Goal: Transaction & Acquisition: Book appointment/travel/reservation

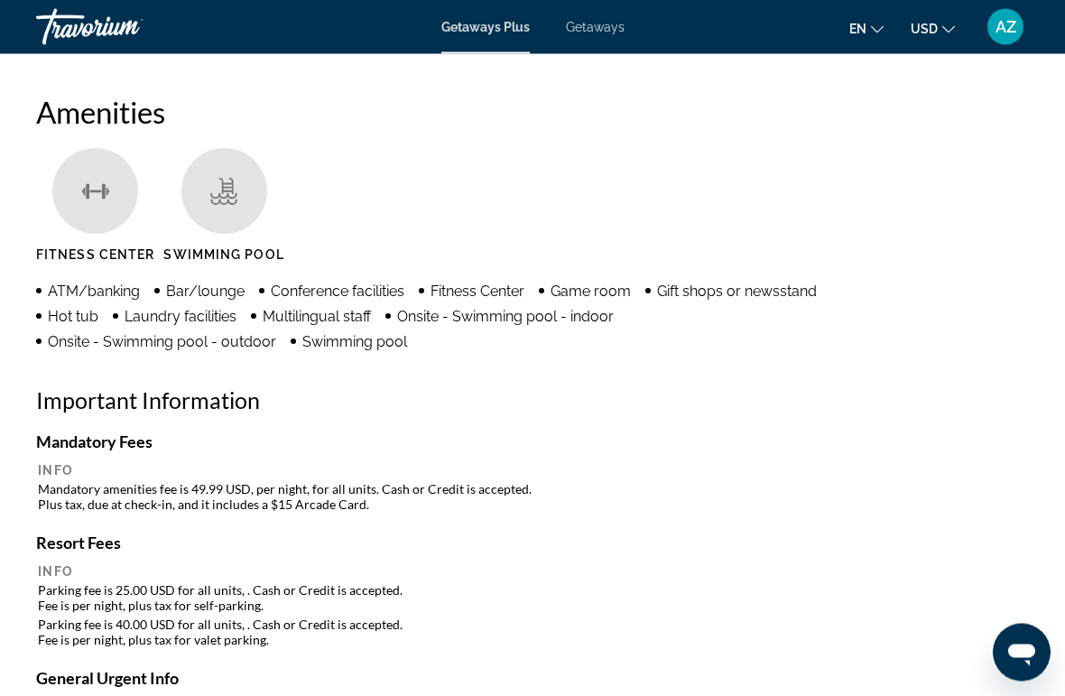
scroll to position [1669, 0]
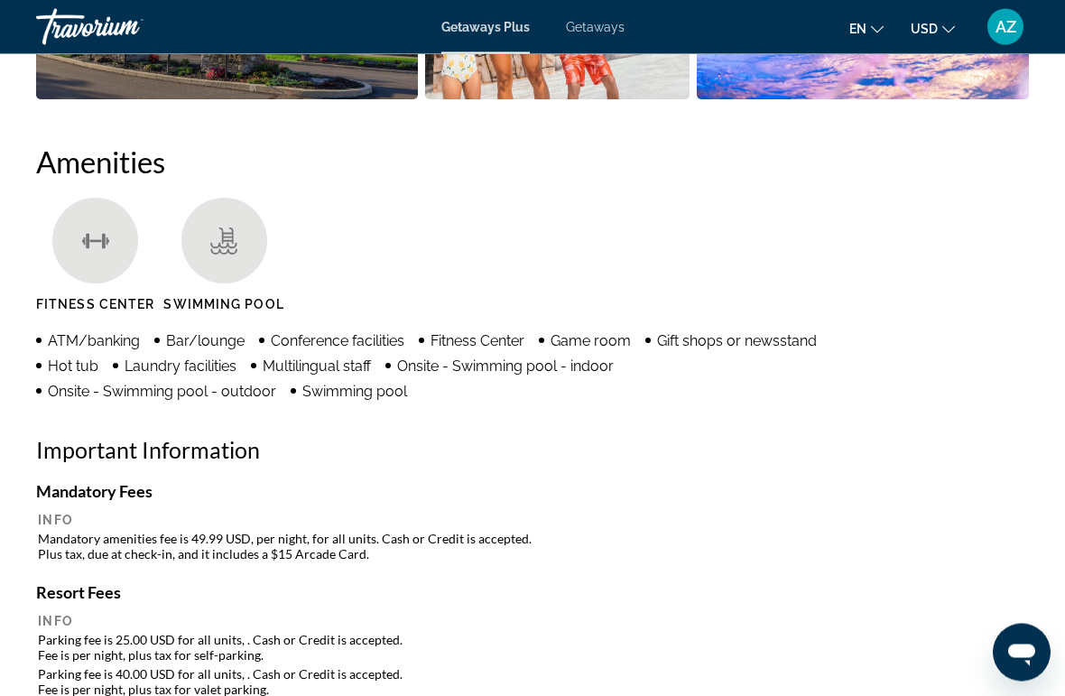
click at [496, 29] on span "Getaways Plus" at bounding box center [485, 27] width 88 height 14
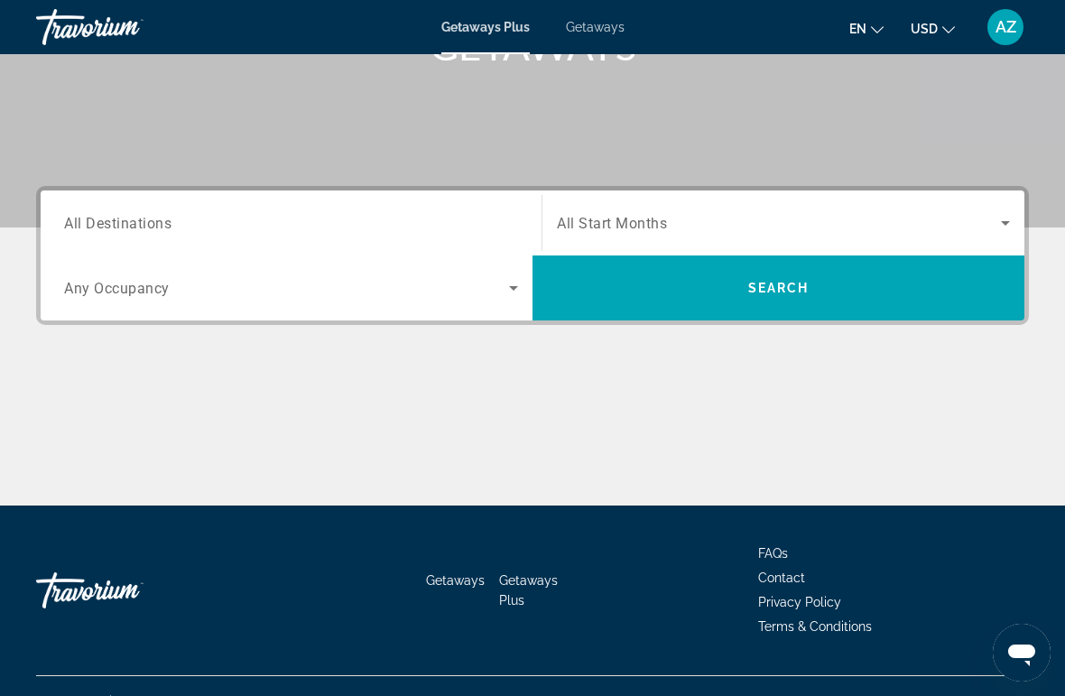
click at [218, 213] on input "Destination All Destinations" at bounding box center [291, 224] width 454 height 22
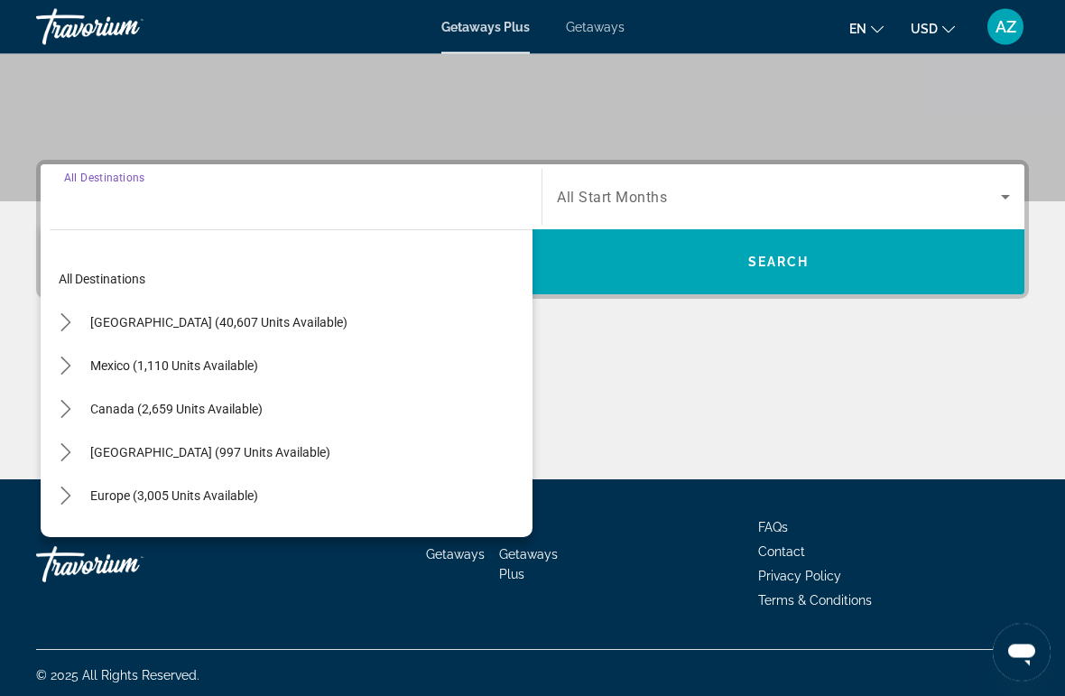
click at [219, 323] on span "[GEOGRAPHIC_DATA] (40,607 units available)" at bounding box center [218, 323] width 257 height 14
type input "**********"
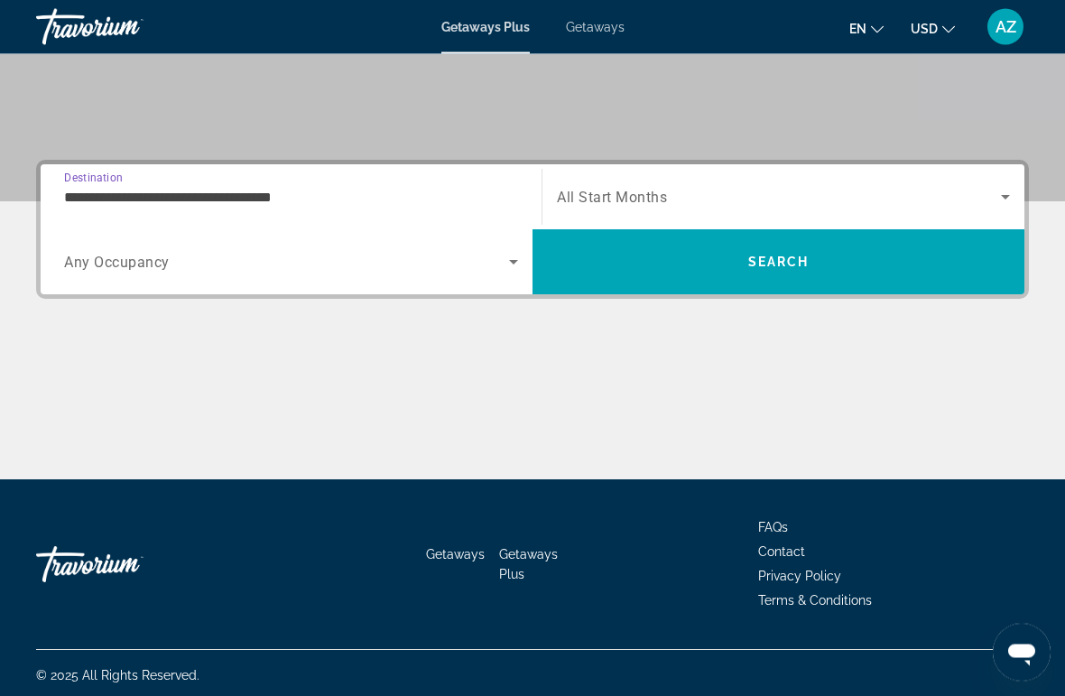
scroll to position [340, 0]
click at [162, 264] on span "Any Occupancy" at bounding box center [117, 262] width 106 height 17
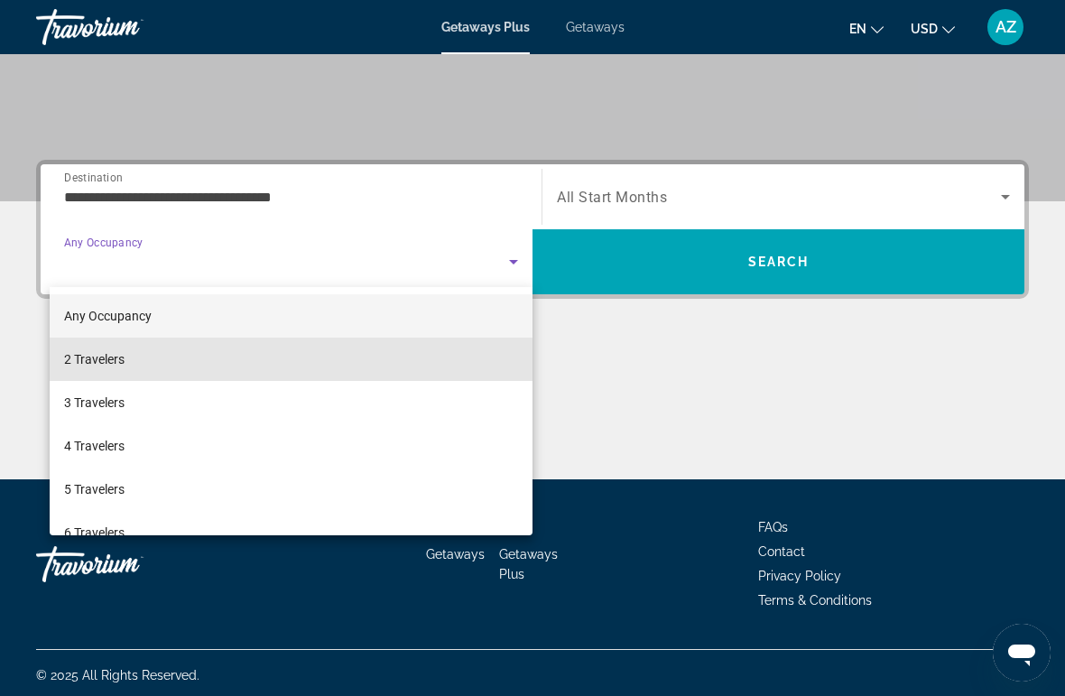
click at [164, 363] on mat-option "2 Travelers" at bounding box center [291, 359] width 483 height 43
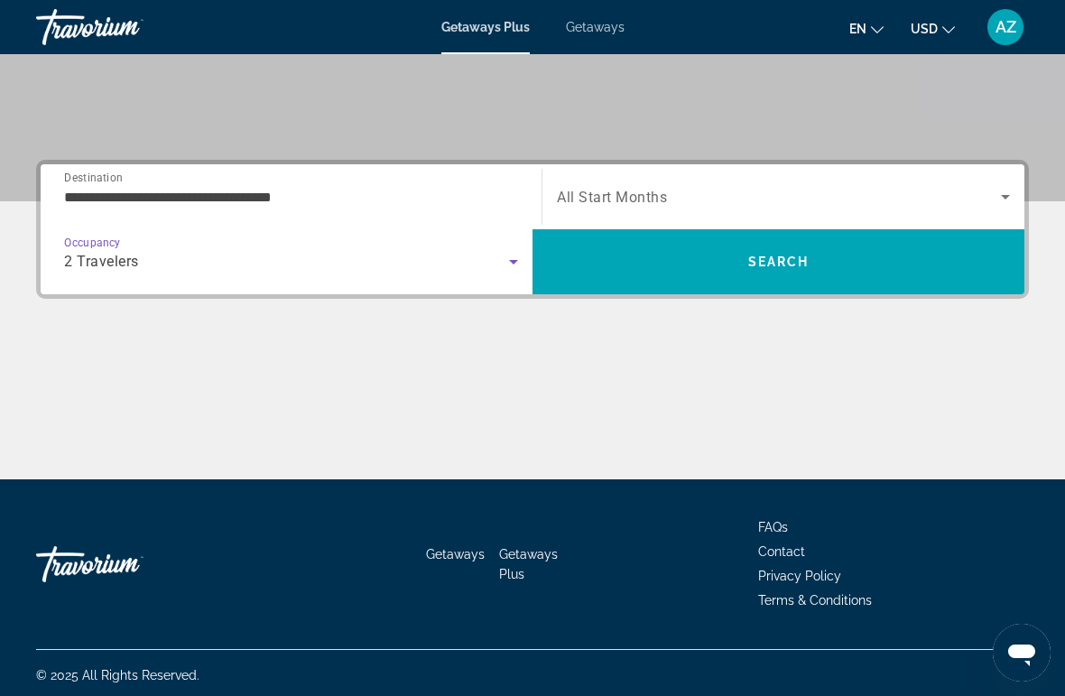
click at [661, 188] on span "Search widget" at bounding box center [779, 197] width 444 height 22
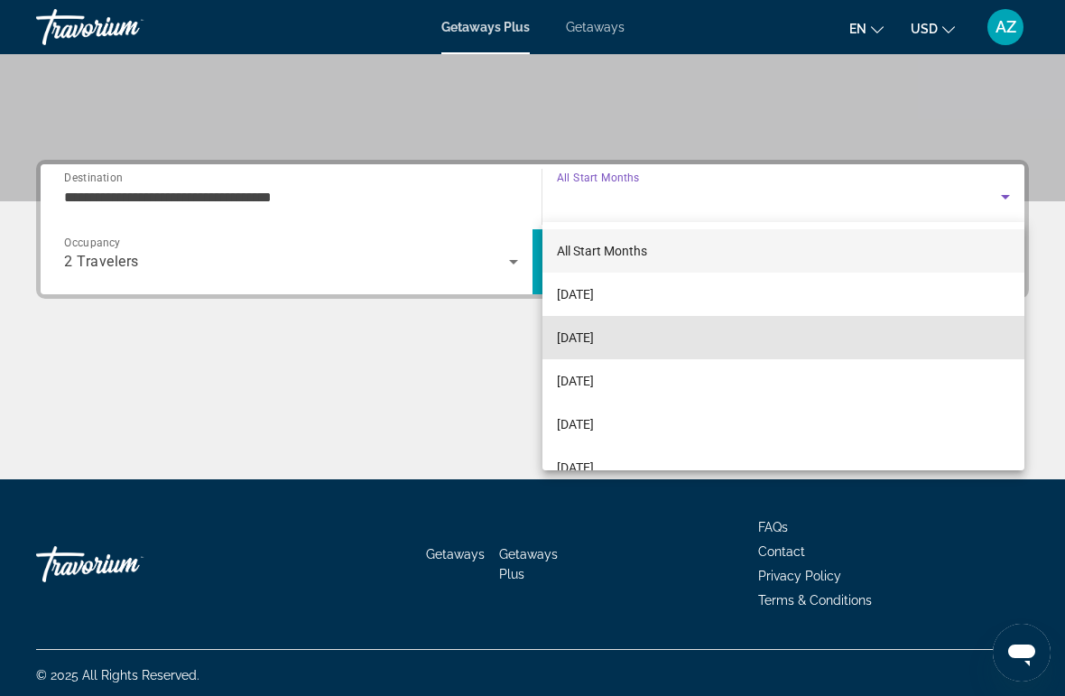
click at [594, 341] on span "[DATE]" at bounding box center [575, 338] width 37 height 22
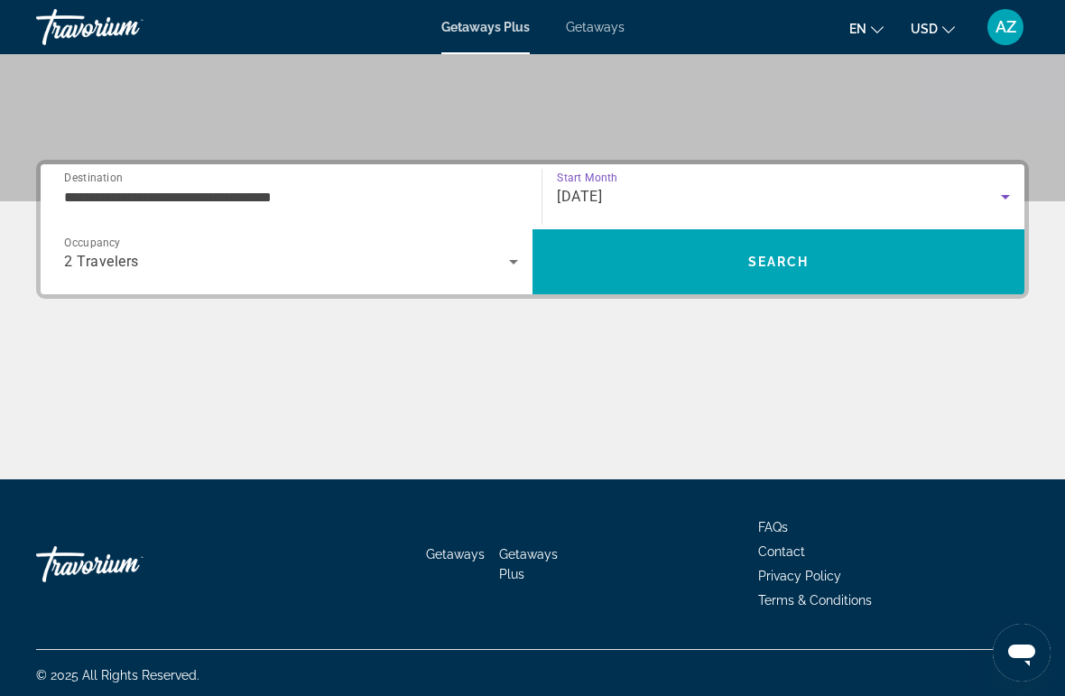
click at [762, 262] on span "Search" at bounding box center [778, 262] width 61 height 14
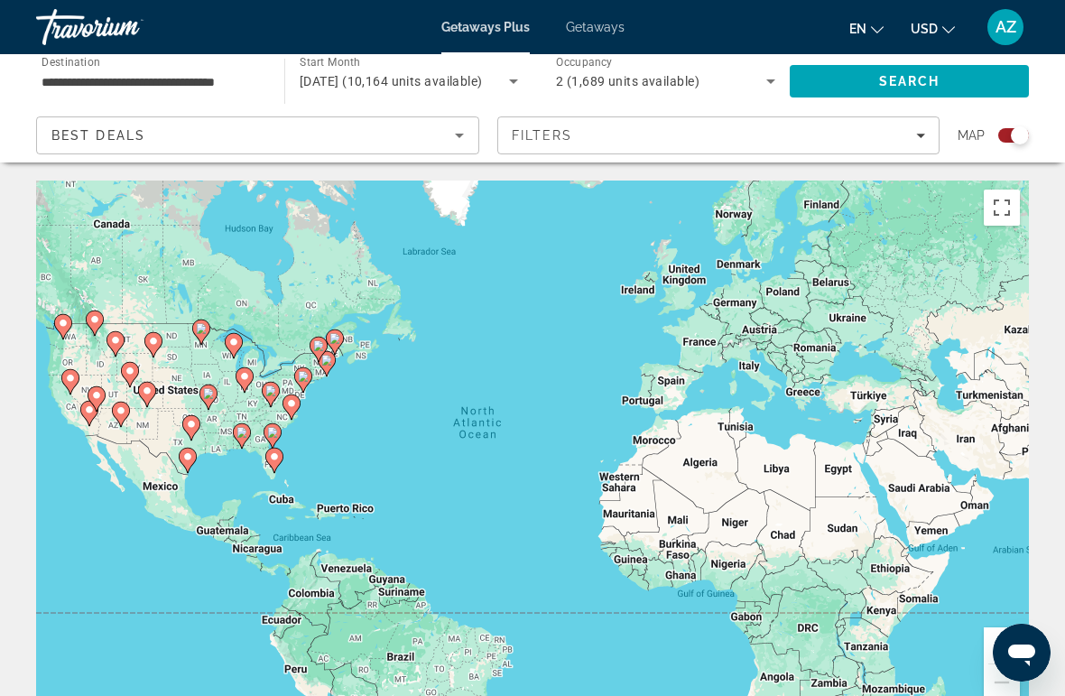
click at [168, 79] on input "**********" at bounding box center [151, 82] width 219 height 22
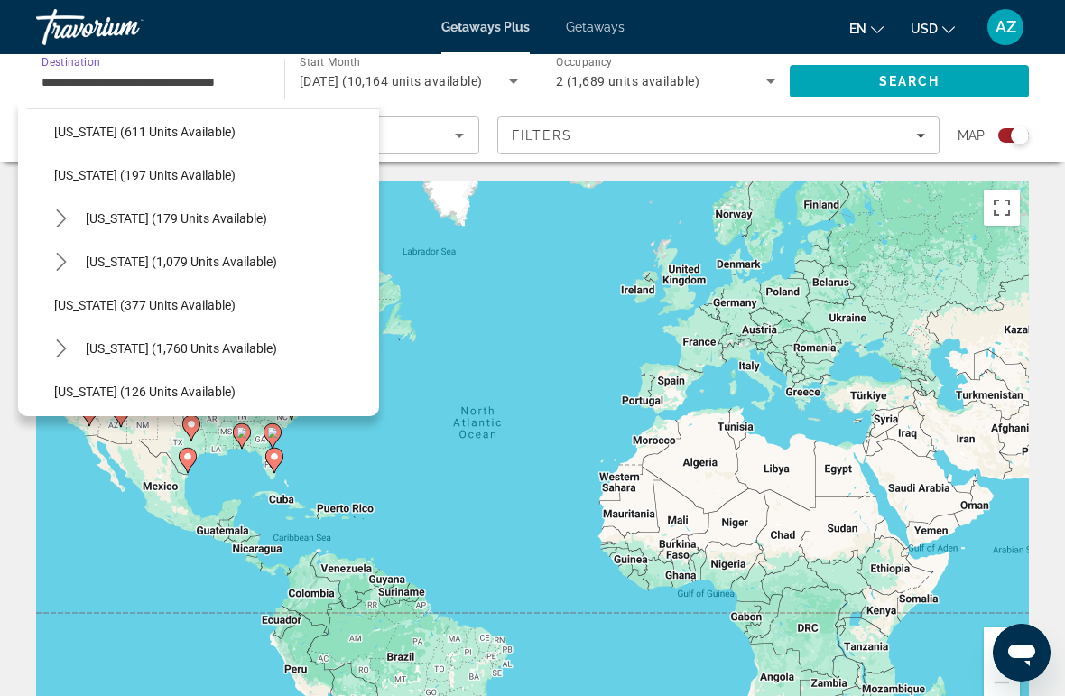
scroll to position [1067, 0]
click at [246, 347] on span "[US_STATE] (1,760 units available)" at bounding box center [181, 347] width 191 height 14
type input "**********"
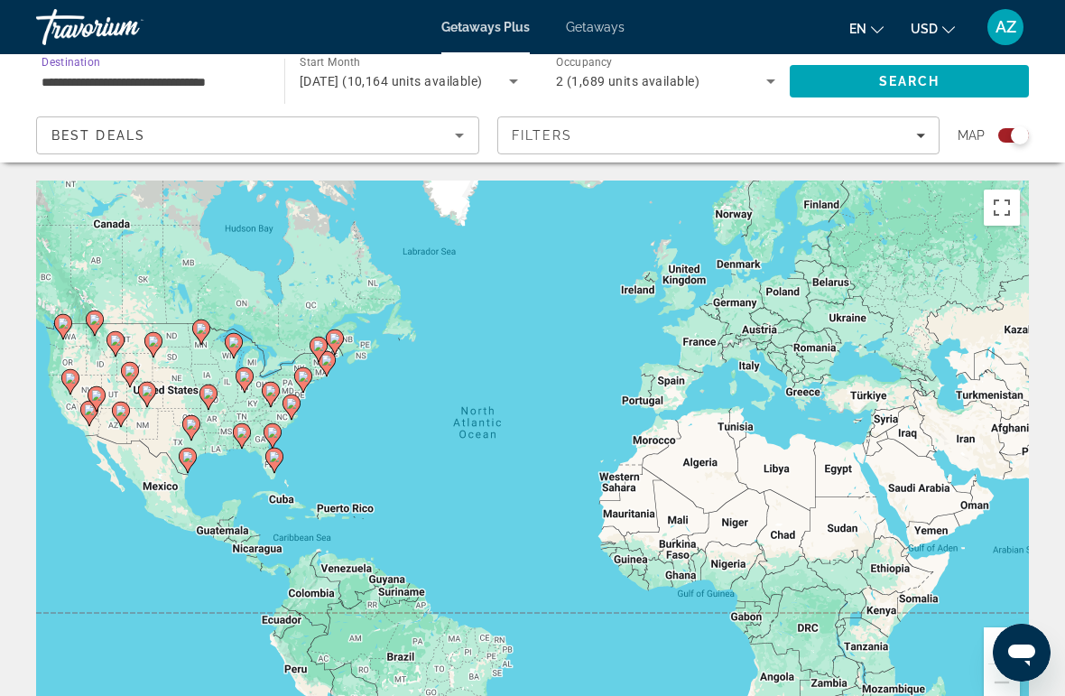
click at [930, 74] on span "Search" at bounding box center [909, 81] width 61 height 14
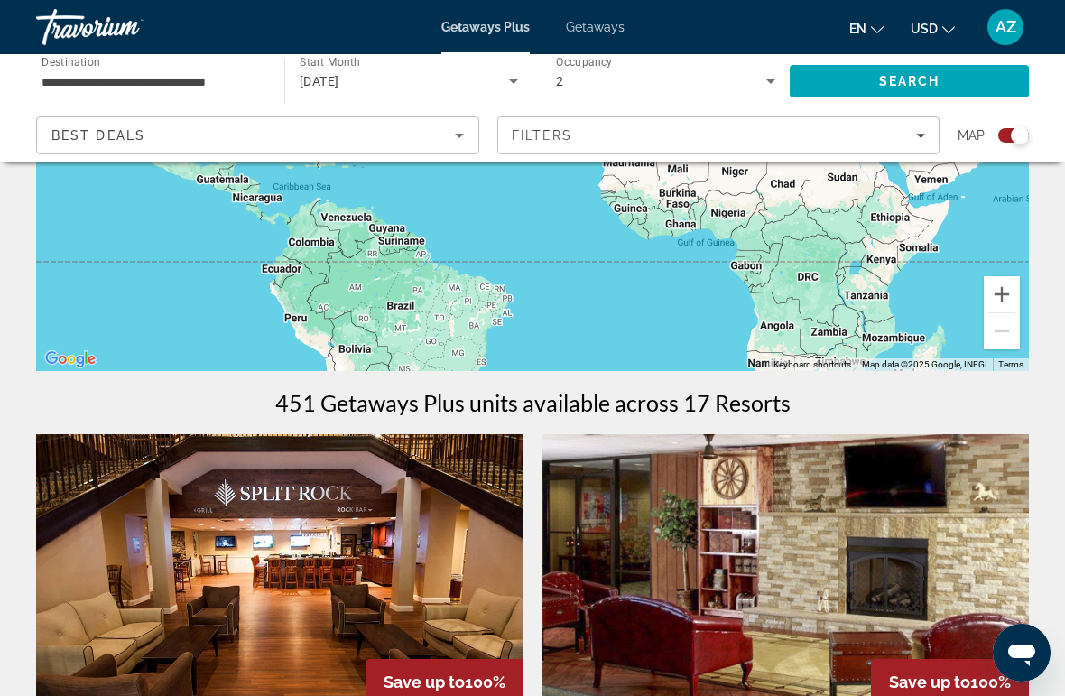
scroll to position [348, 0]
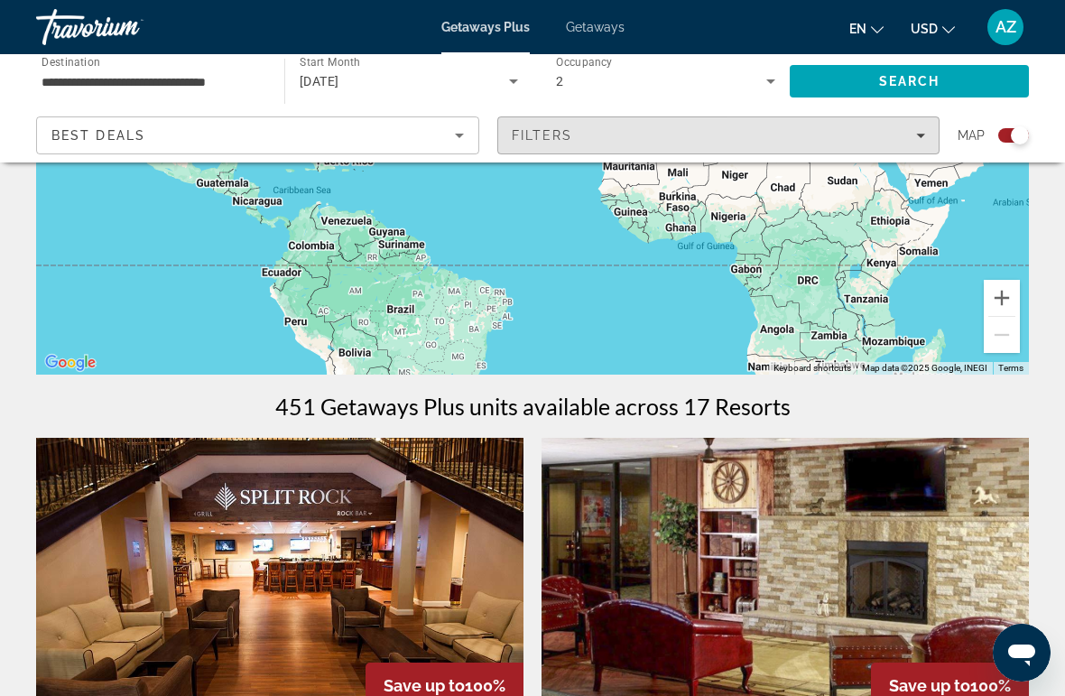
click at [835, 134] on div "Filters" at bounding box center [719, 135] width 414 height 14
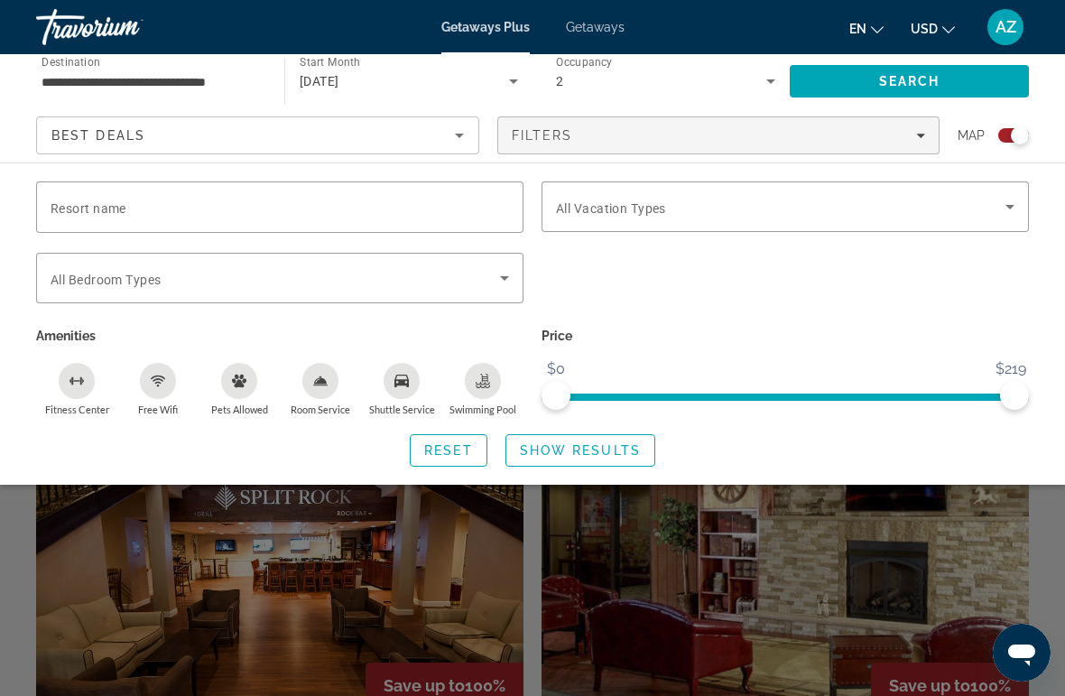
click at [766, 206] on span "Search widget" at bounding box center [781, 207] width 450 height 22
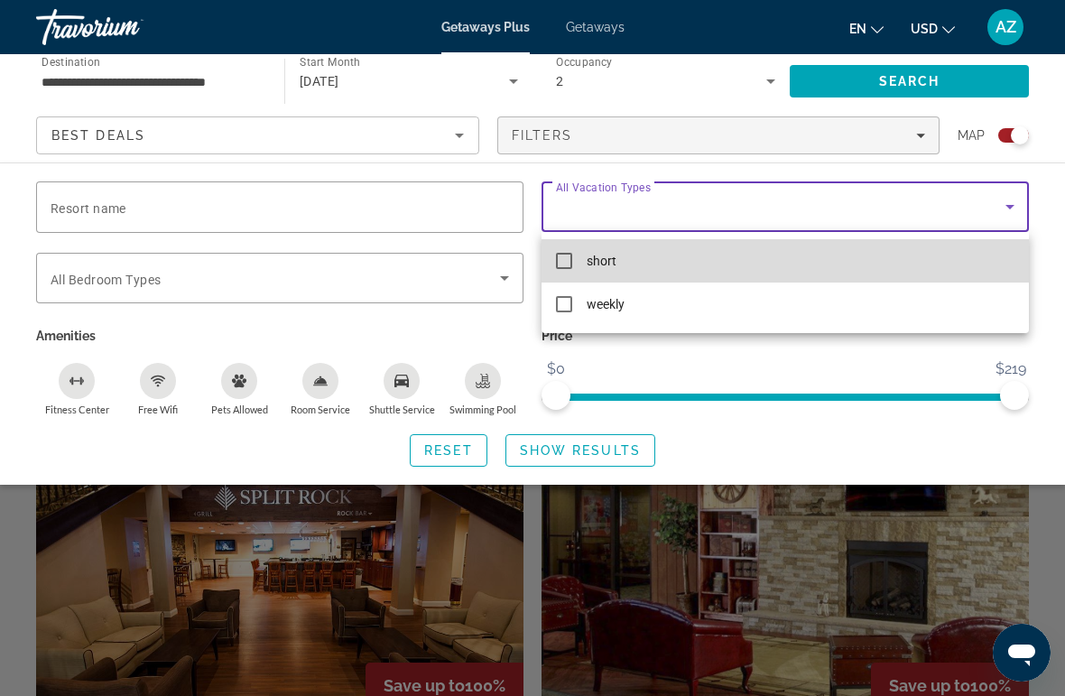
click at [726, 254] on mat-option "short" at bounding box center [785, 260] width 487 height 43
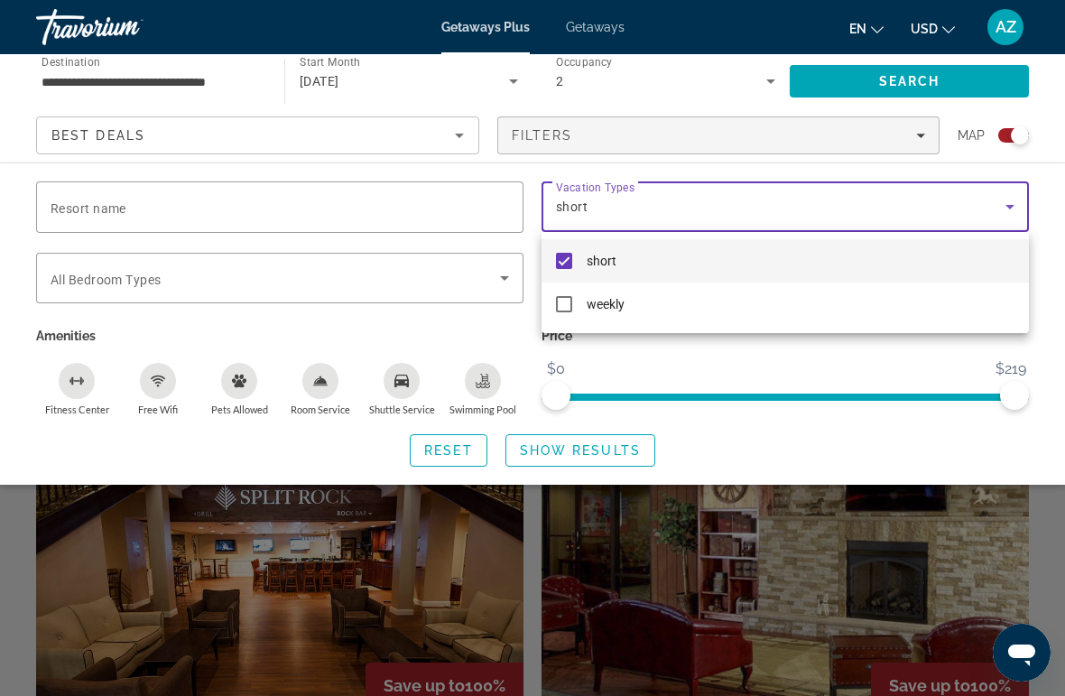
click at [924, 74] on div at bounding box center [532, 348] width 1065 height 696
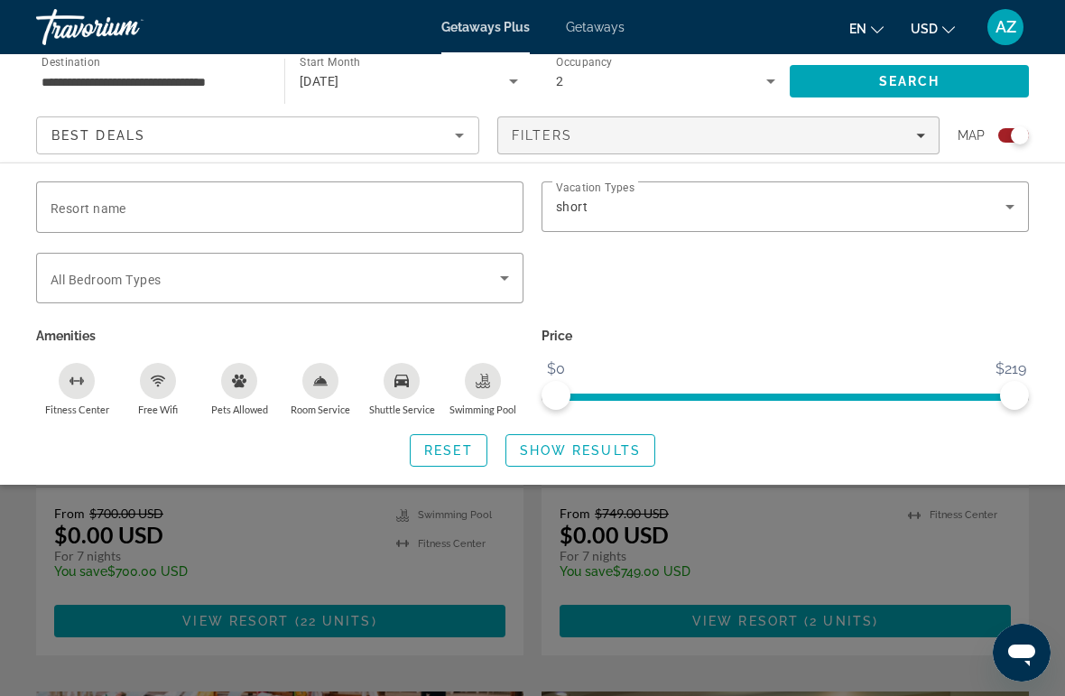
scroll to position [730, 0]
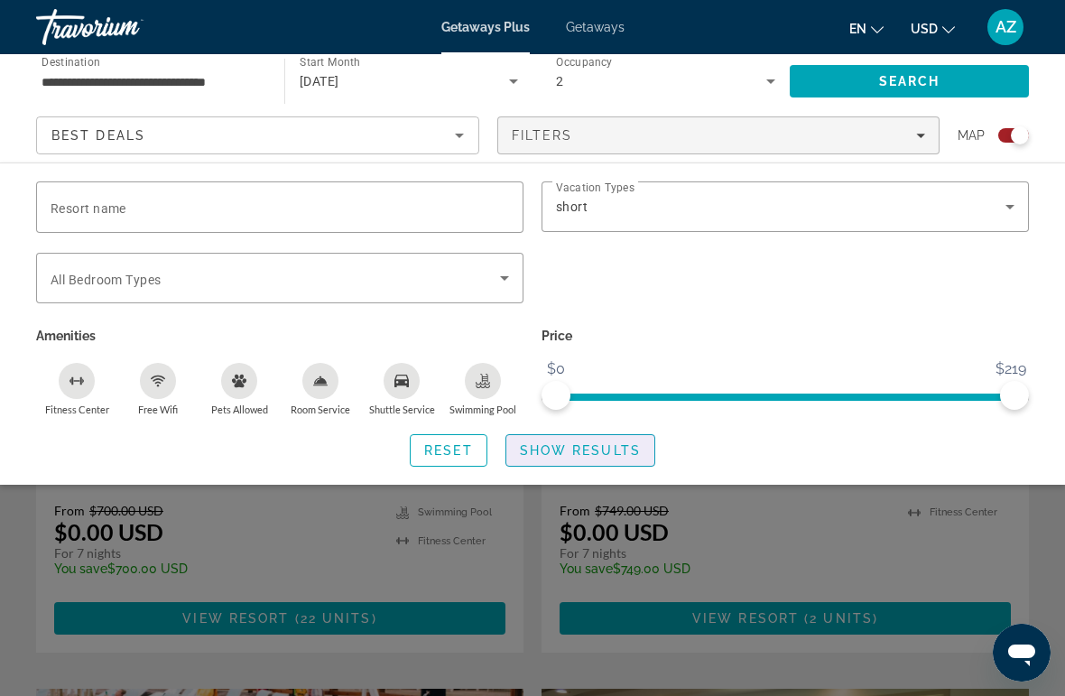
click at [625, 450] on span "Show Results" at bounding box center [580, 450] width 121 height 14
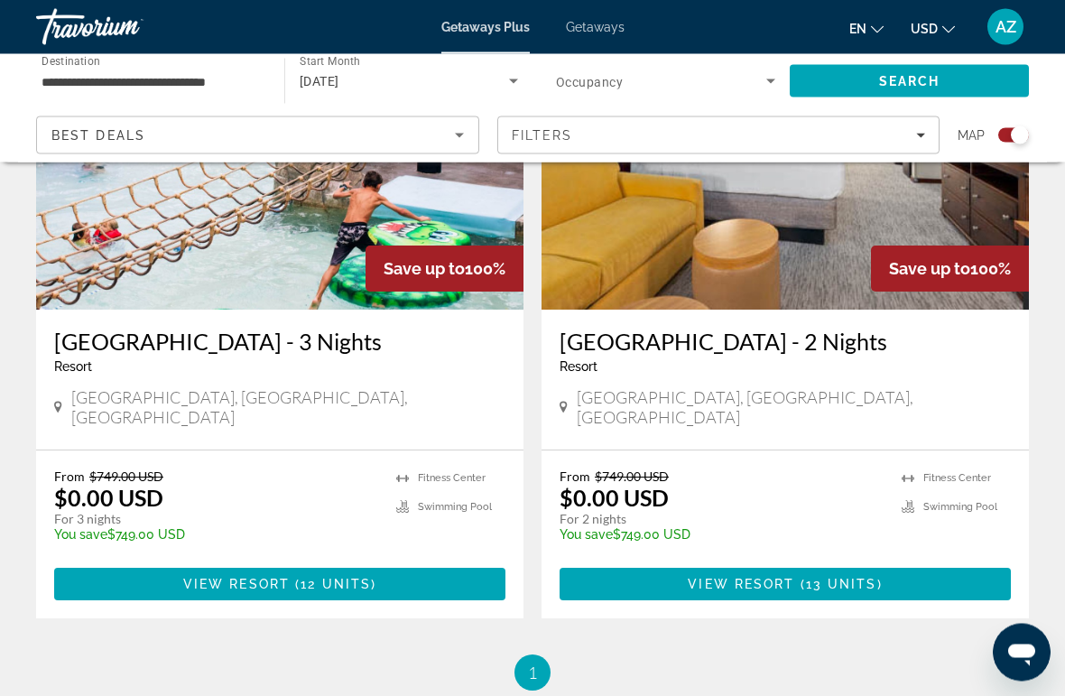
scroll to position [752, 0]
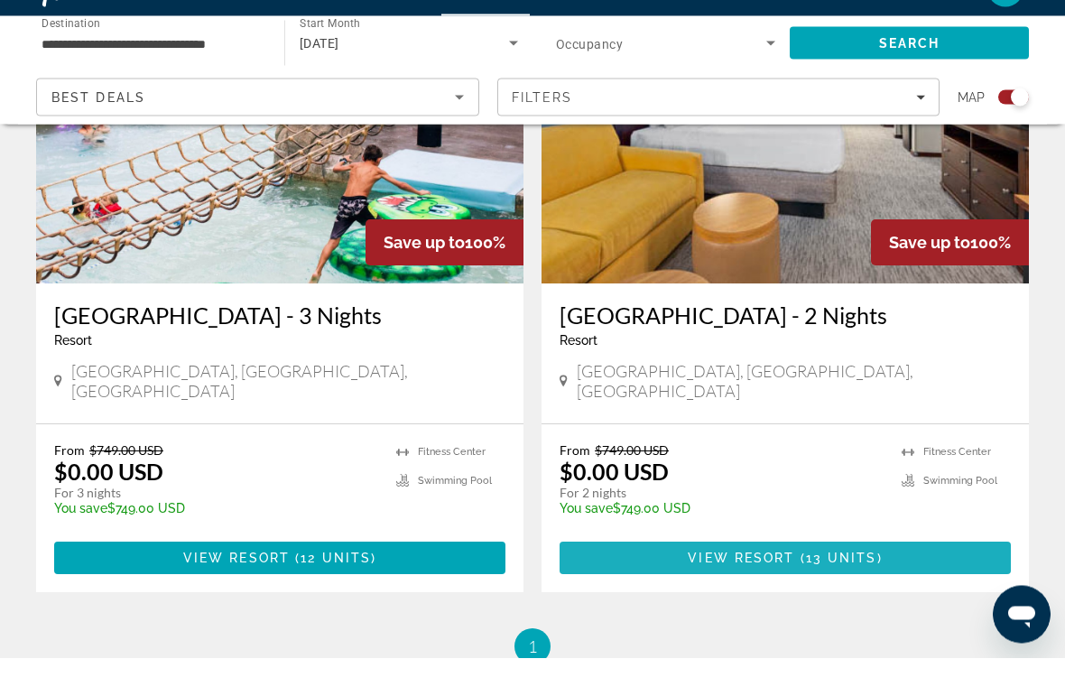
click at [836, 589] on span "13 units" at bounding box center [841, 596] width 71 height 14
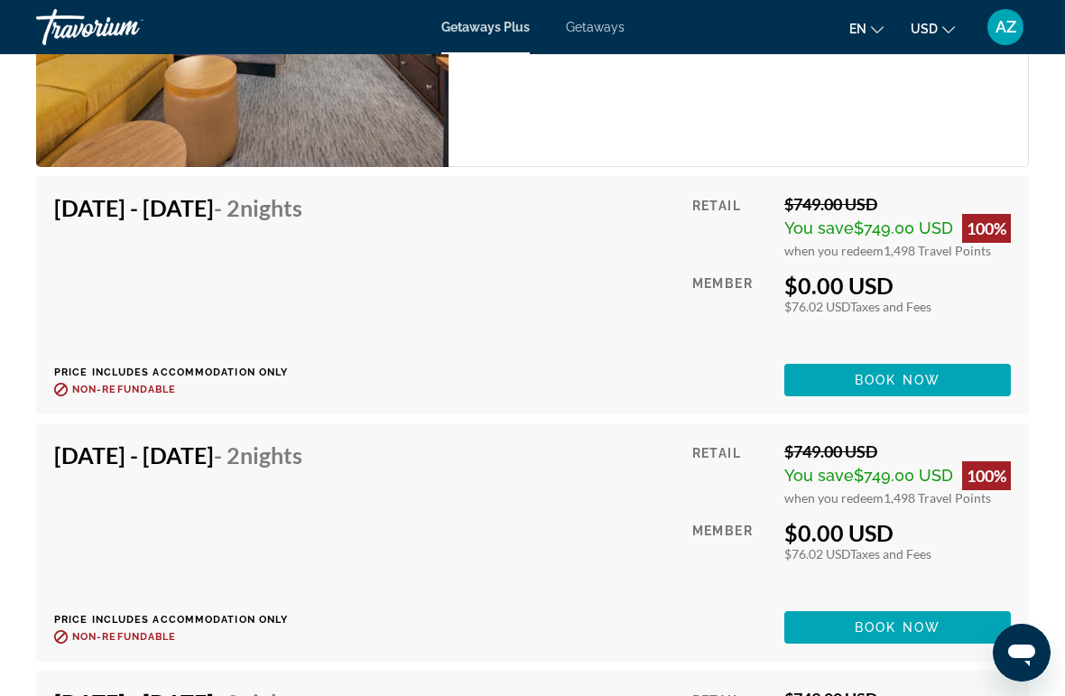
scroll to position [3397, 0]
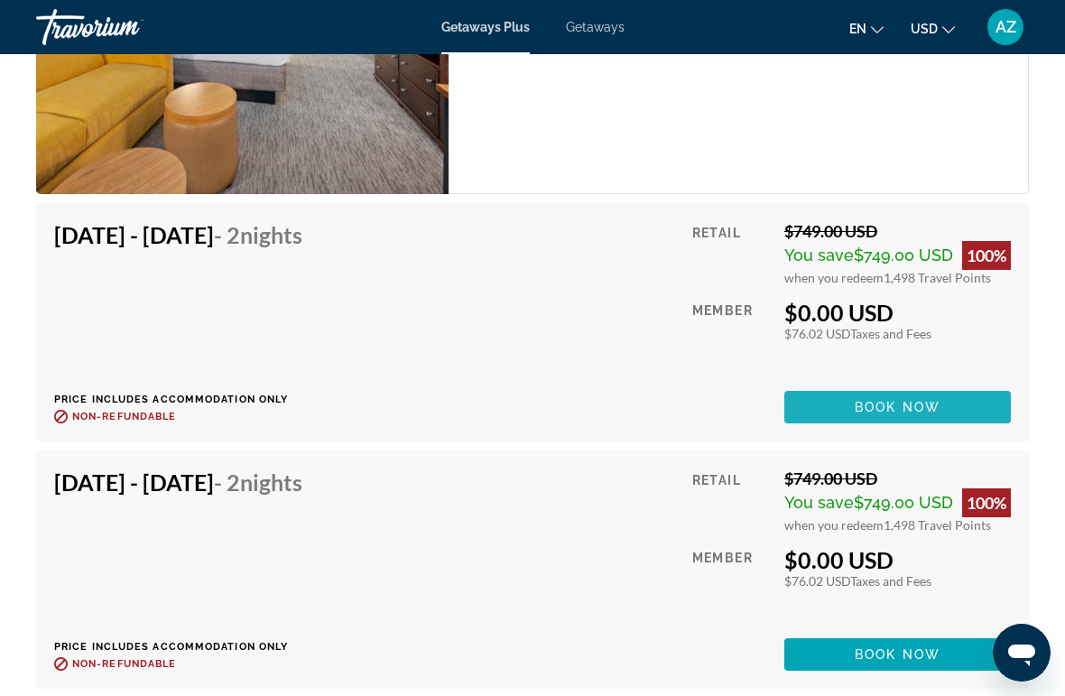
click at [918, 414] on span "Book now" at bounding box center [898, 407] width 86 height 14
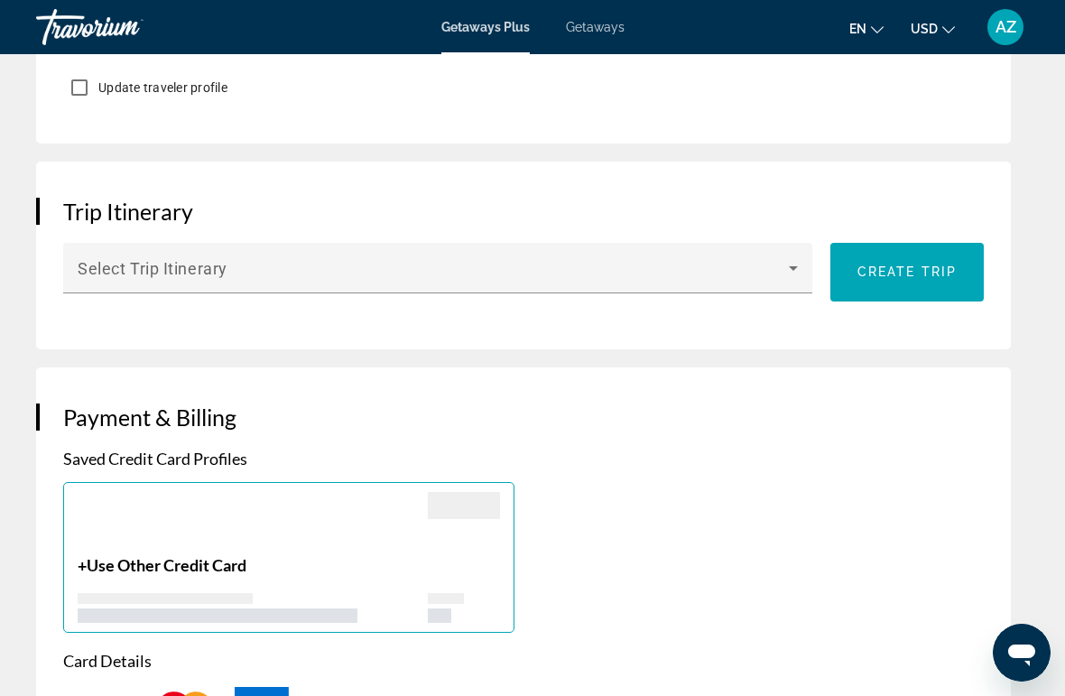
scroll to position [1372, 0]
click at [784, 266] on icon "Main content" at bounding box center [794, 269] width 22 height 22
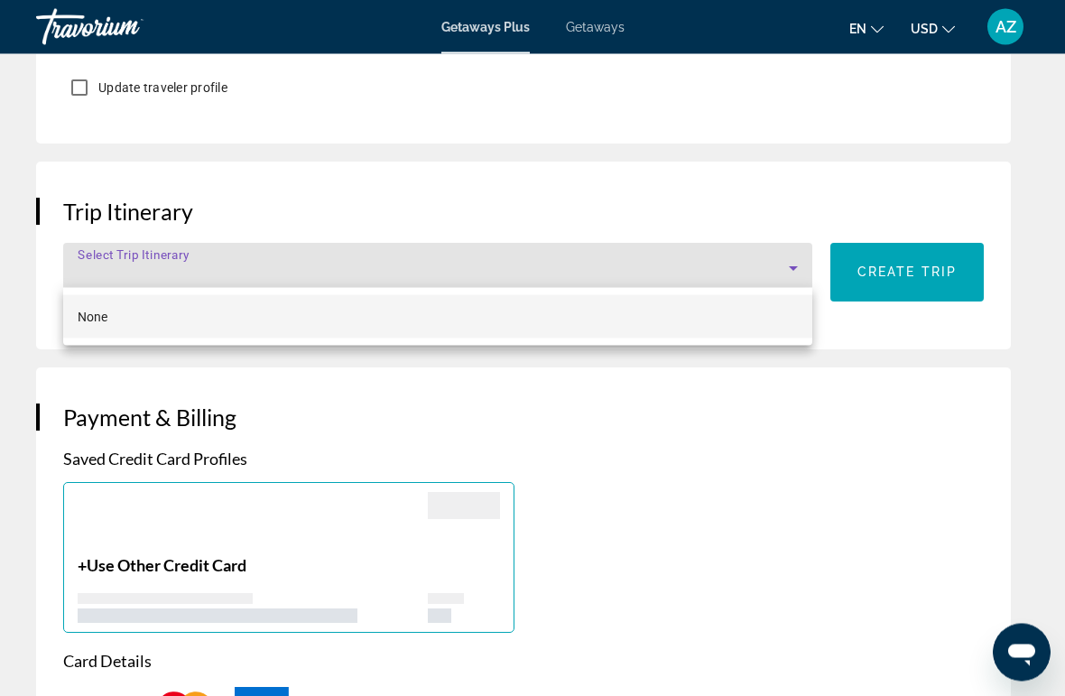
click at [763, 435] on div at bounding box center [532, 348] width 1065 height 696
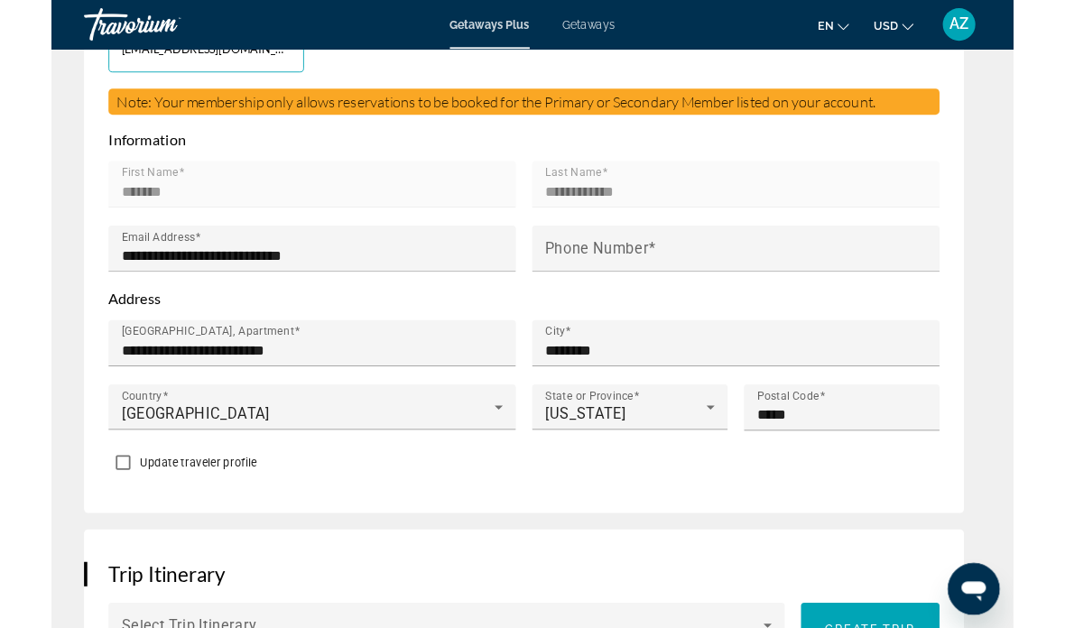
scroll to position [946, 0]
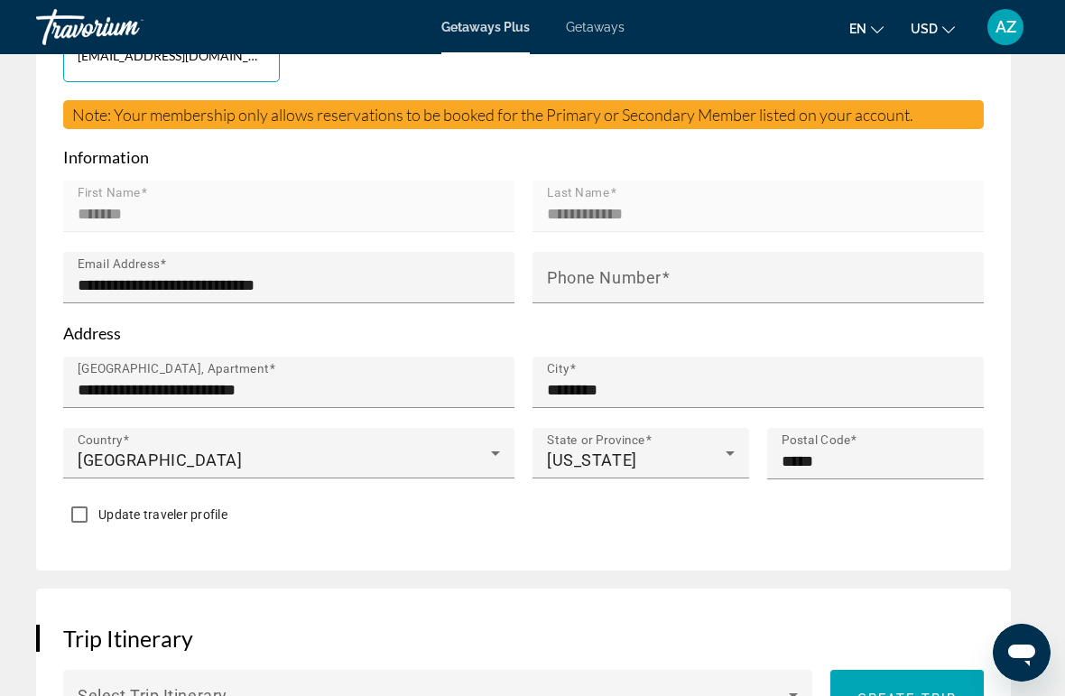
click at [739, 274] on input "Phone Number" at bounding box center [763, 285] width 433 height 22
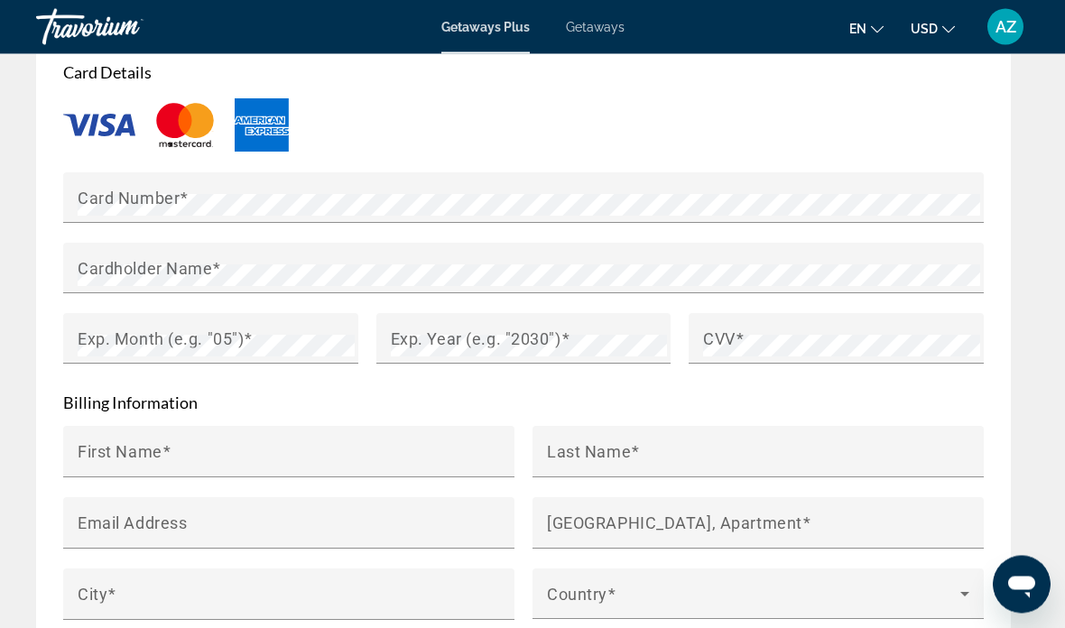
scroll to position [1962, 0]
type input "**********"
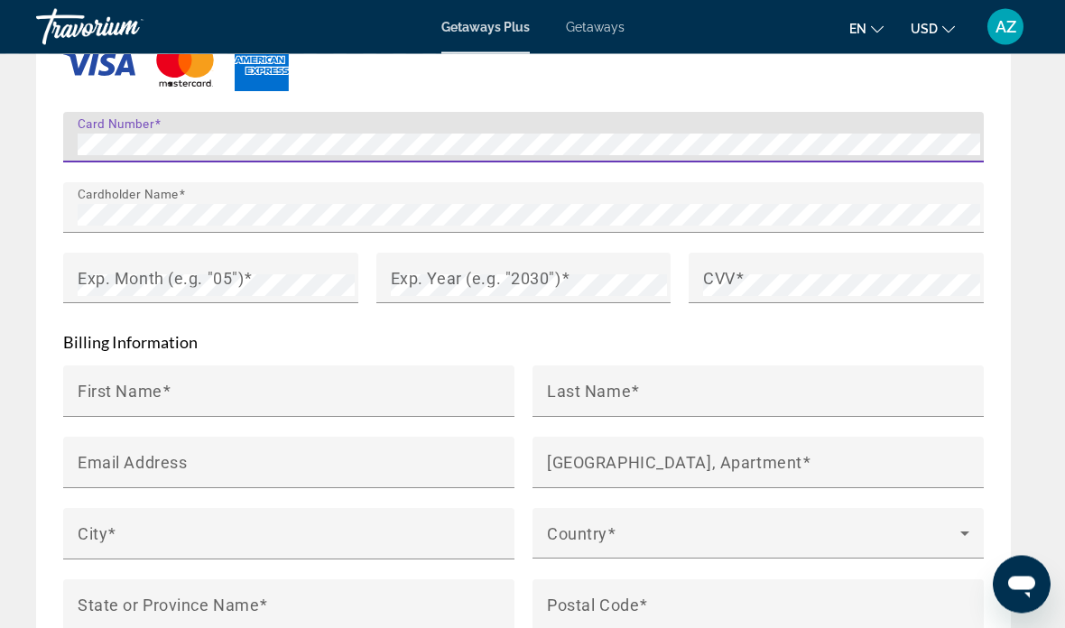
scroll to position [2022, 0]
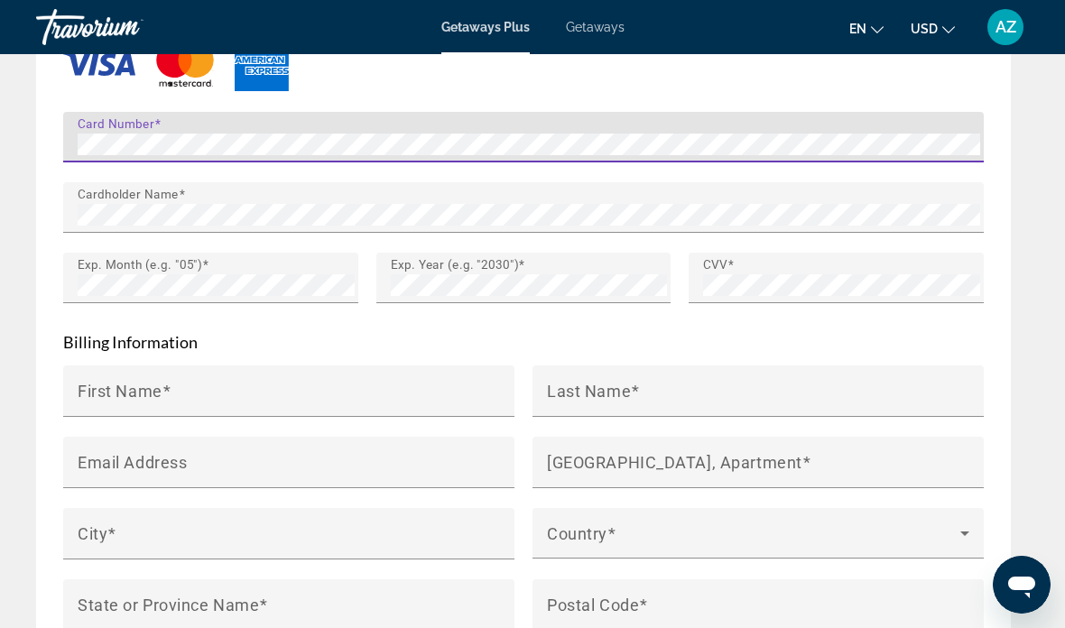
click at [373, 372] on div "First Name" at bounding box center [294, 391] width 433 height 51
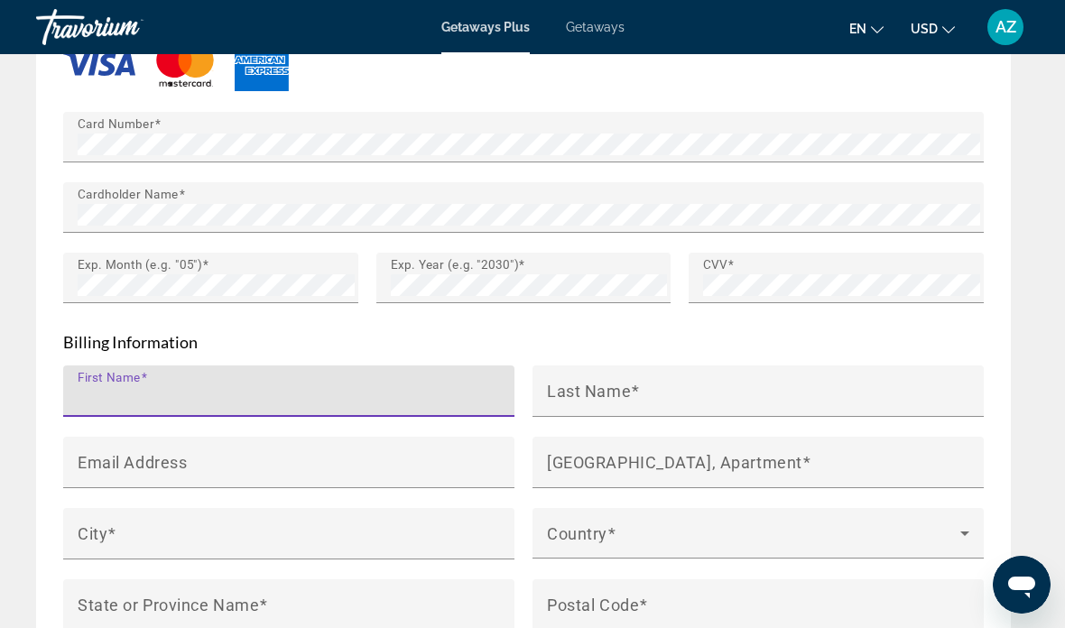
scroll to position [2021, 0]
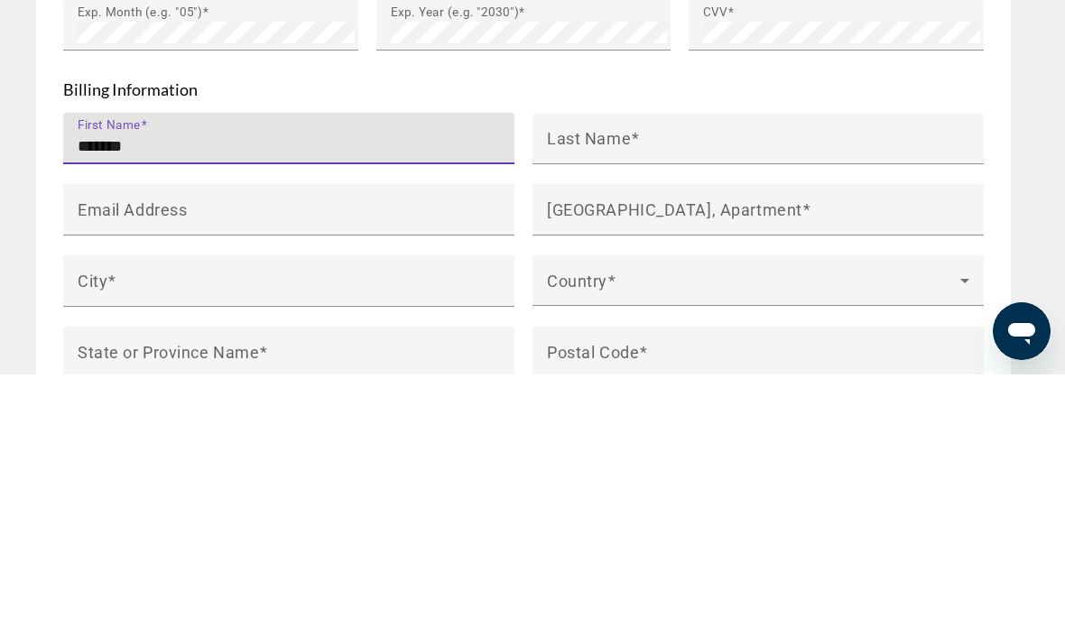
type input "*******"
click at [746, 389] on input "Last Name" at bounding box center [763, 400] width 433 height 22
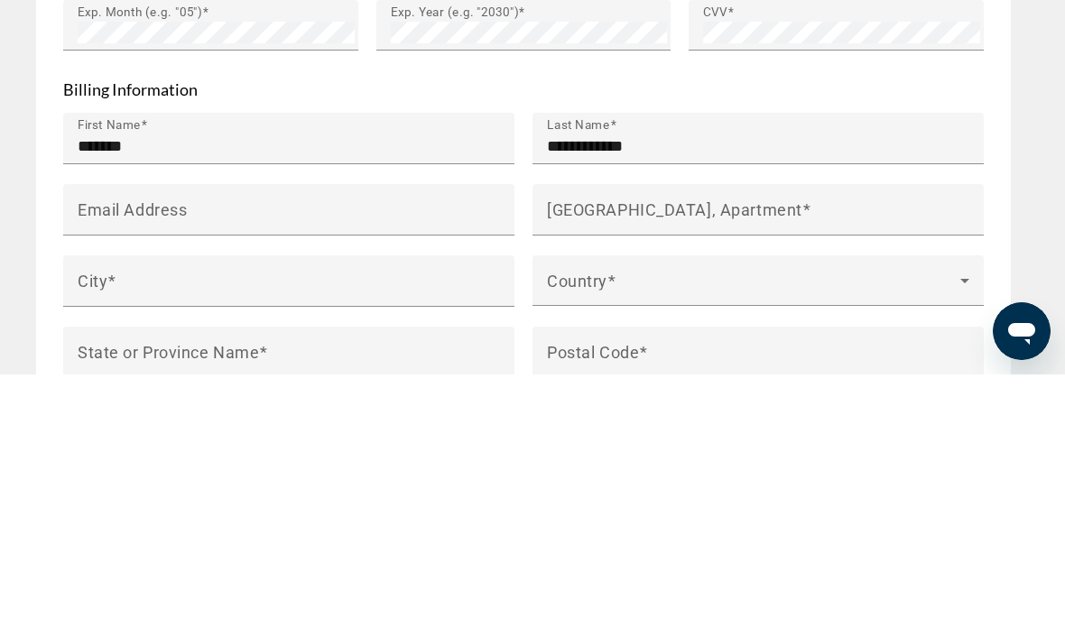
scroll to position [2276, 0]
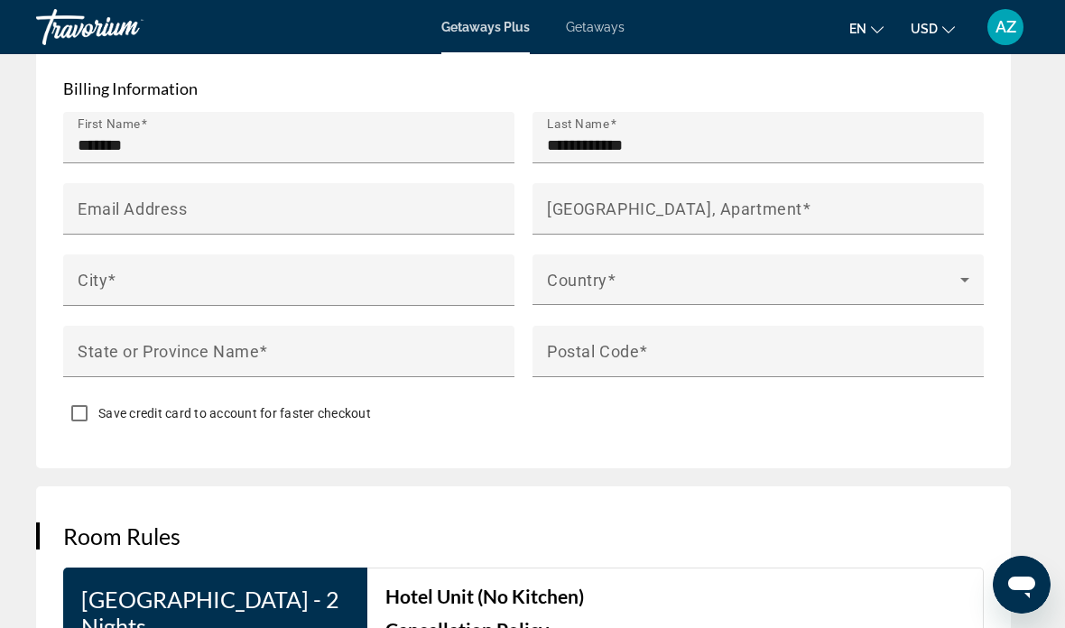
type input "**********"
click at [404, 214] on input "Email Address" at bounding box center [294, 217] width 433 height 22
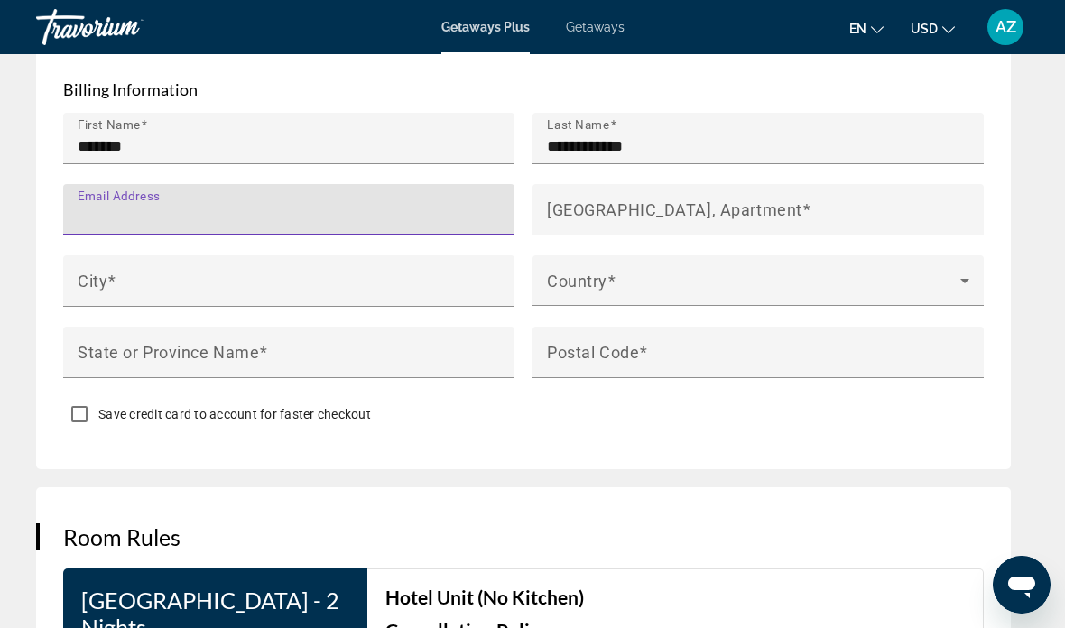
type input "*"
type input "**********"
click at [399, 274] on div "City" at bounding box center [294, 280] width 433 height 51
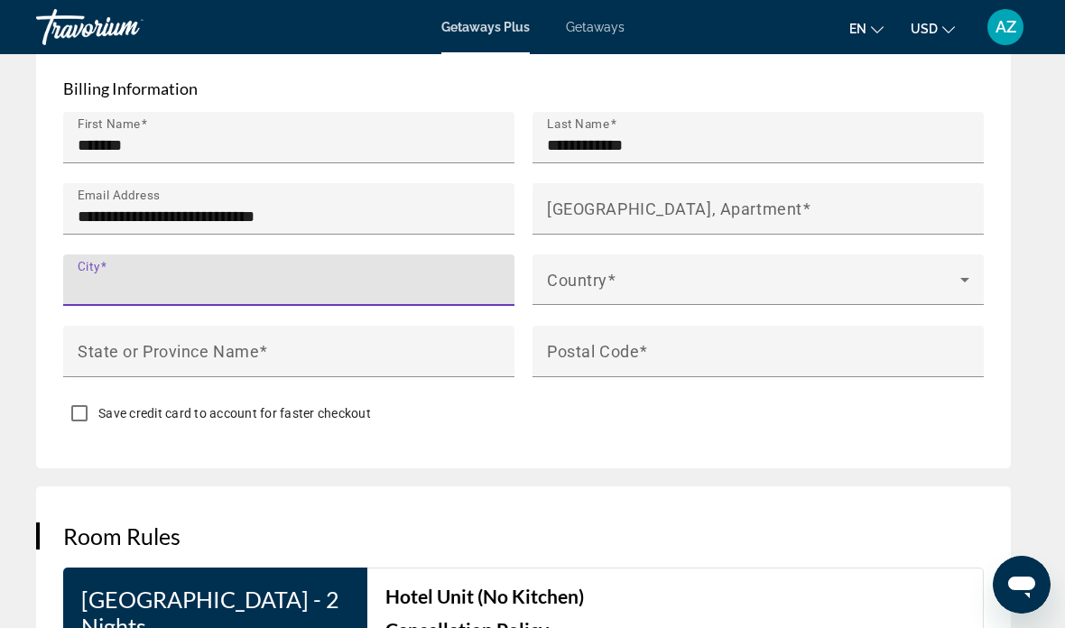
scroll to position [2275, 0]
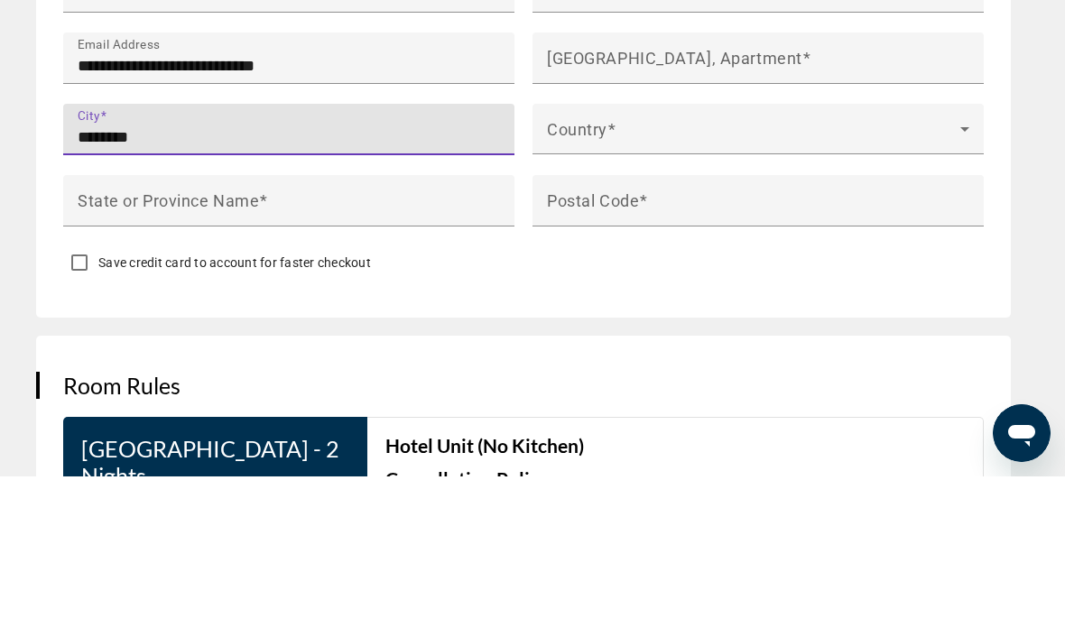
type input "********"
click at [410, 349] on input "State or Province Name" at bounding box center [294, 360] width 433 height 22
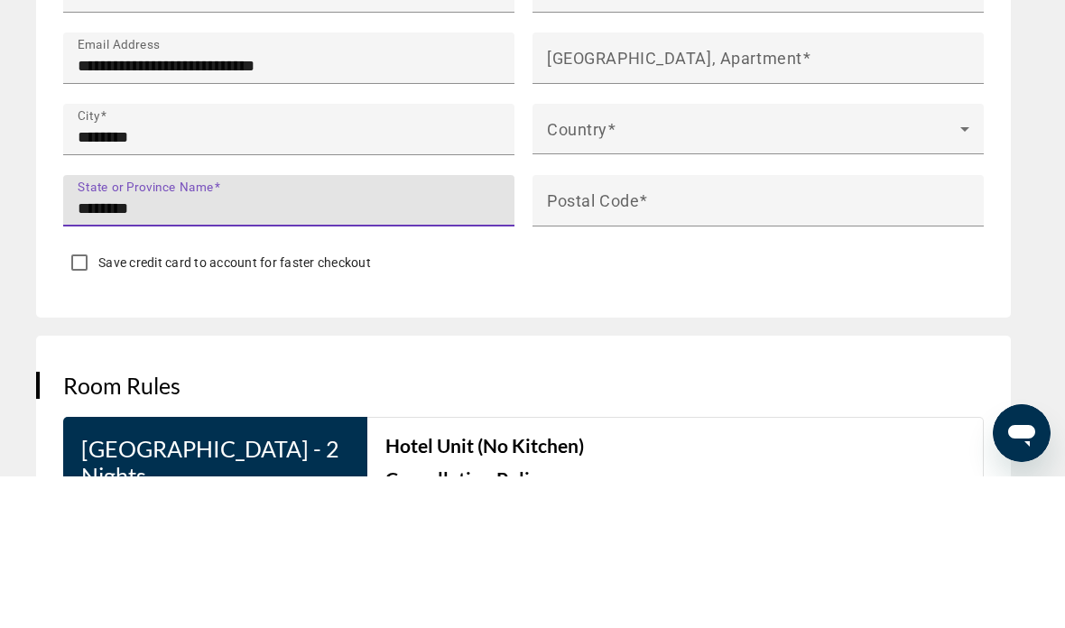
type input "********"
click at [864, 277] on span "Main content" at bounding box center [753, 288] width 413 height 22
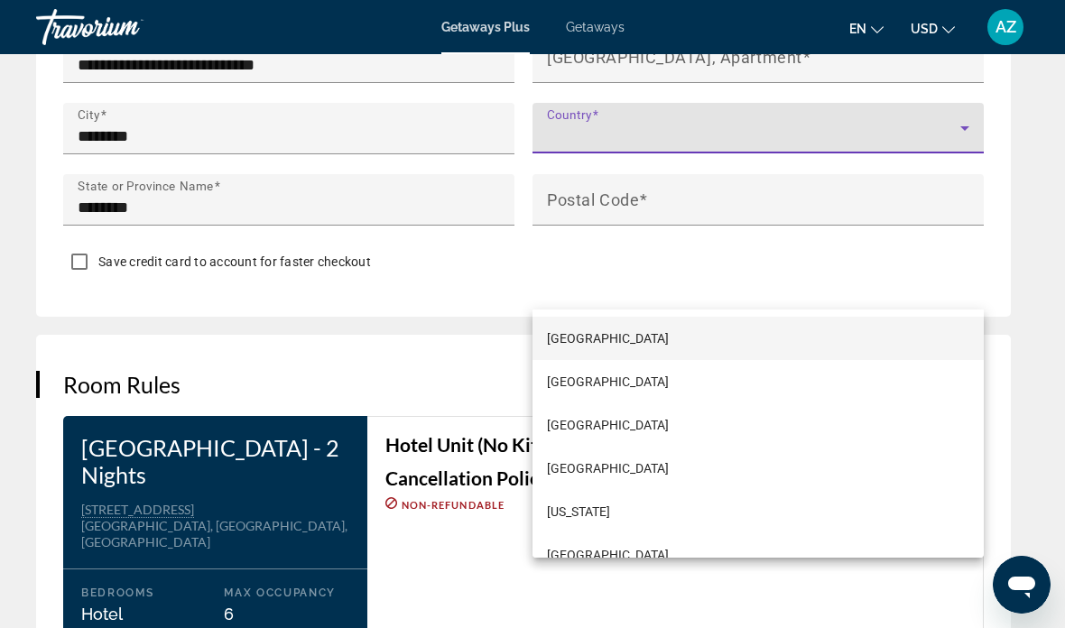
scroll to position [0, 0]
click at [700, 129] on div at bounding box center [532, 314] width 1065 height 628
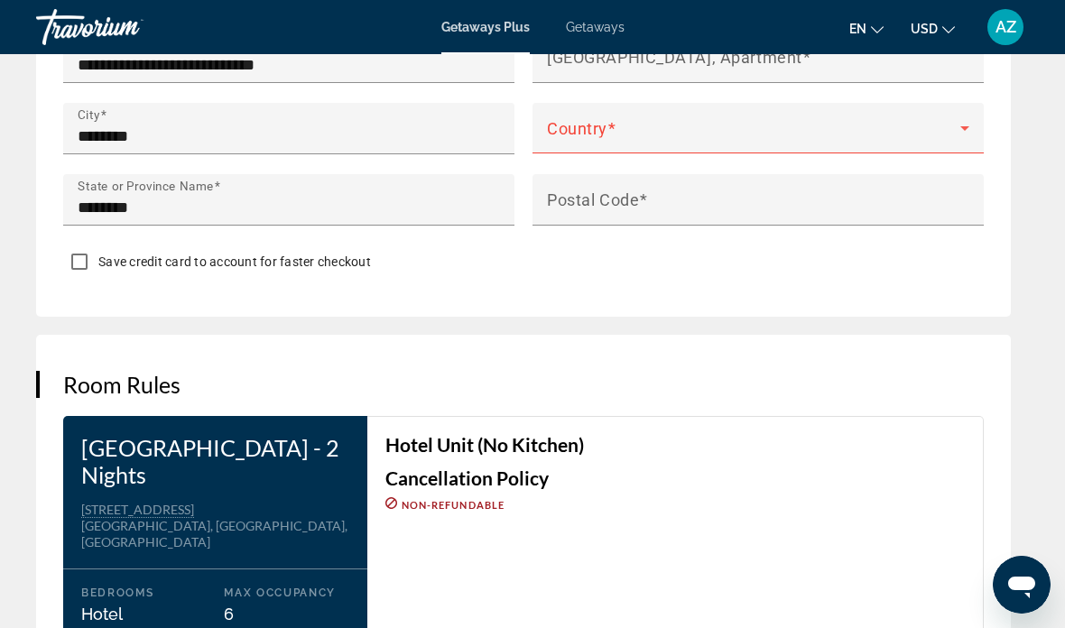
click at [760, 125] on div "Country" at bounding box center [758, 128] width 422 height 51
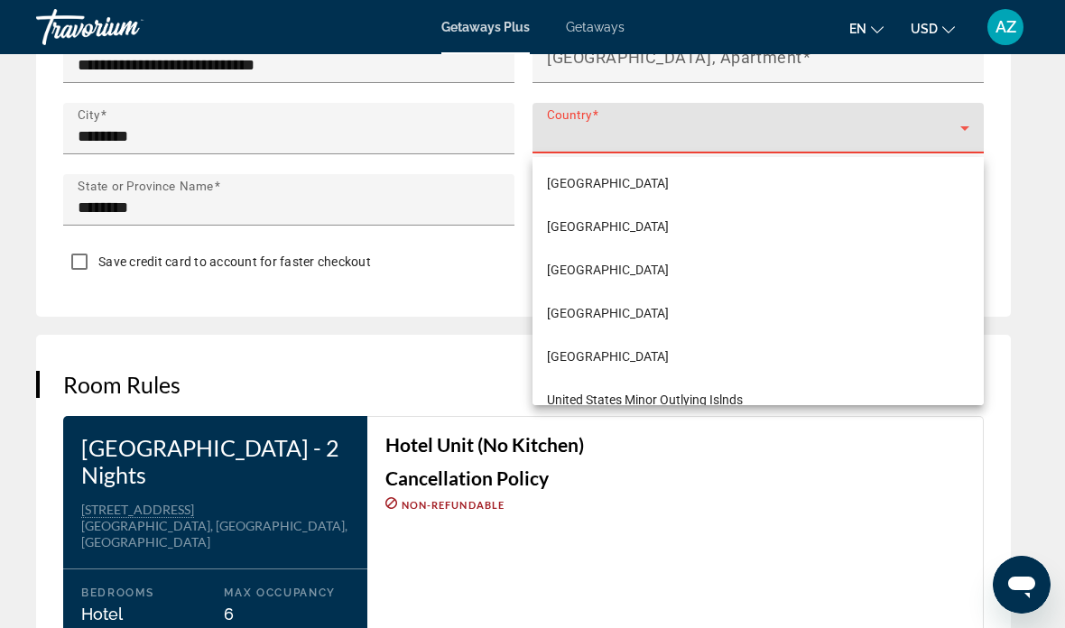
scroll to position [10327, 0]
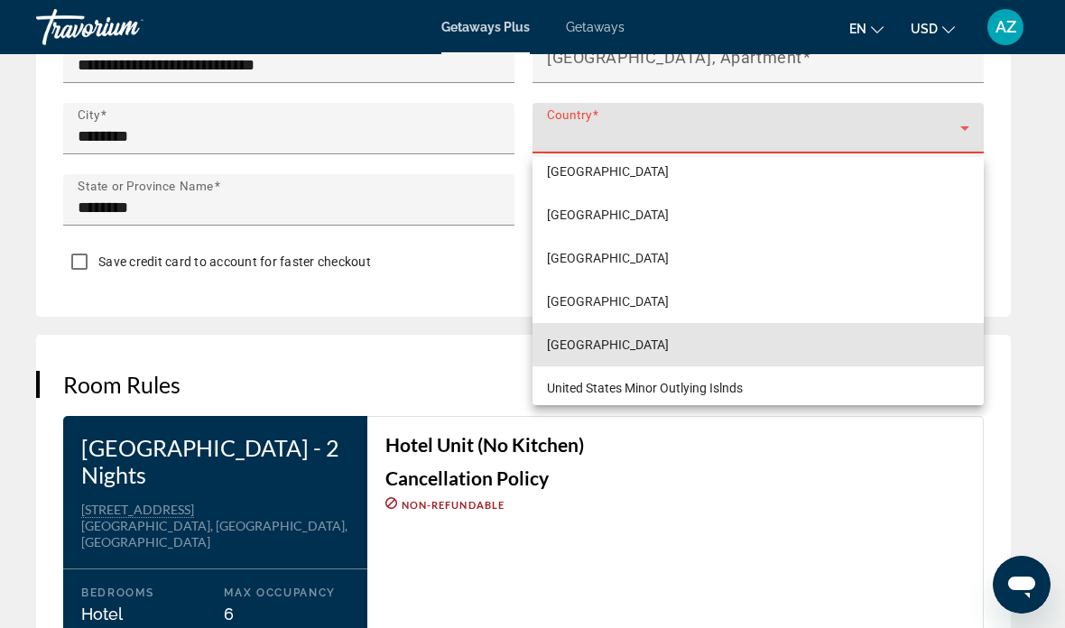
click at [668, 345] on span "[GEOGRAPHIC_DATA]" at bounding box center [608, 345] width 122 height 22
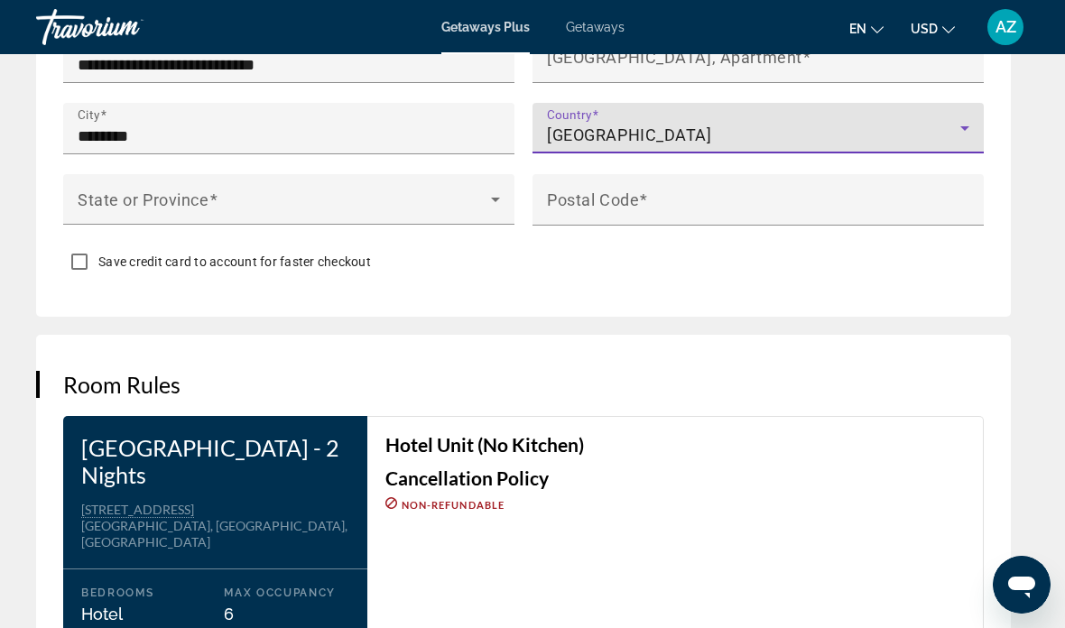
click at [754, 190] on div "Postal Code" at bounding box center [763, 199] width 433 height 51
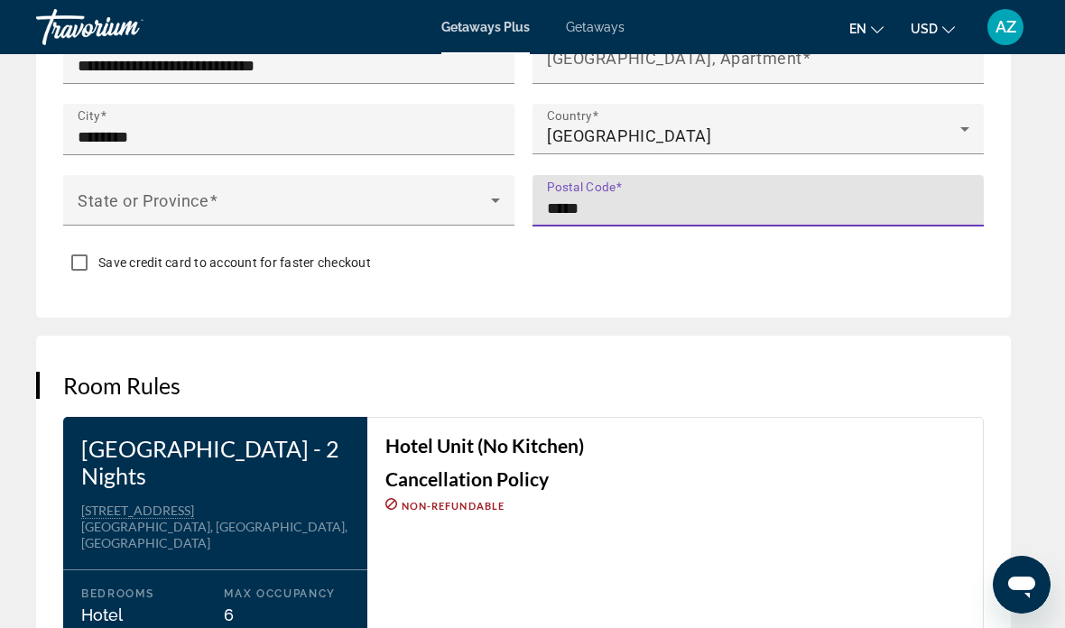
type input "*****"
click at [329, 209] on span "Main content" at bounding box center [284, 208] width 413 height 22
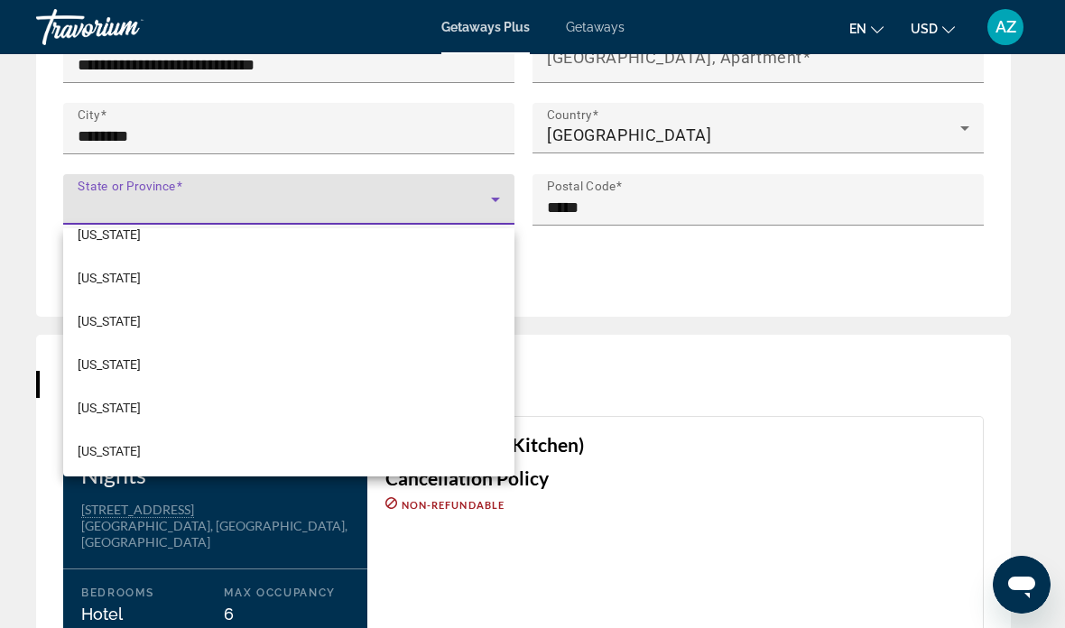
scroll to position [1237, 0]
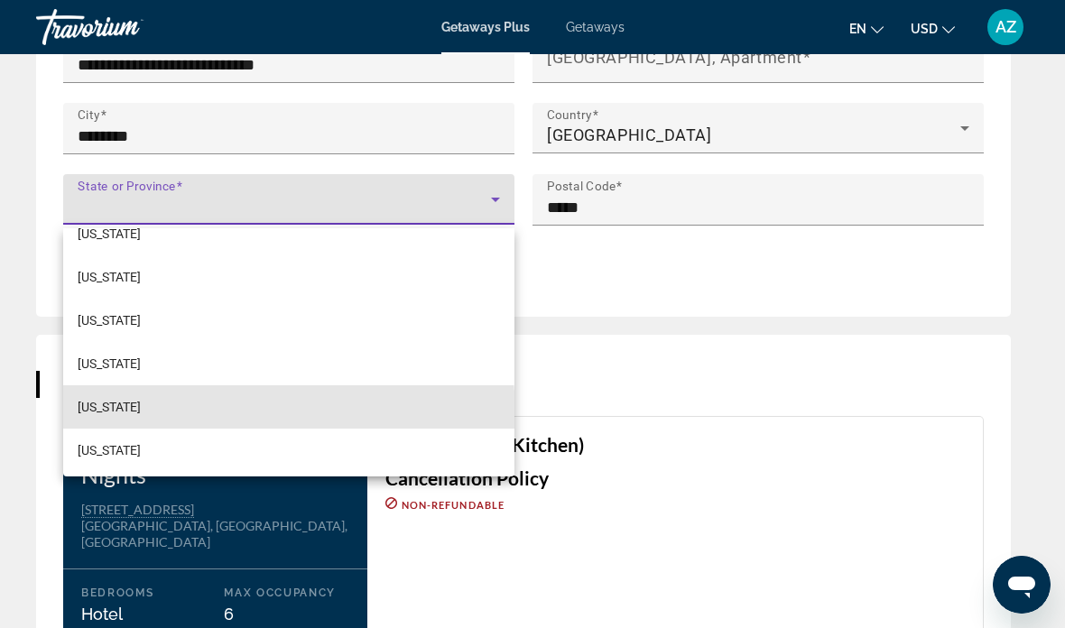
click at [119, 418] on mat-option "[US_STATE]" at bounding box center [288, 406] width 451 height 43
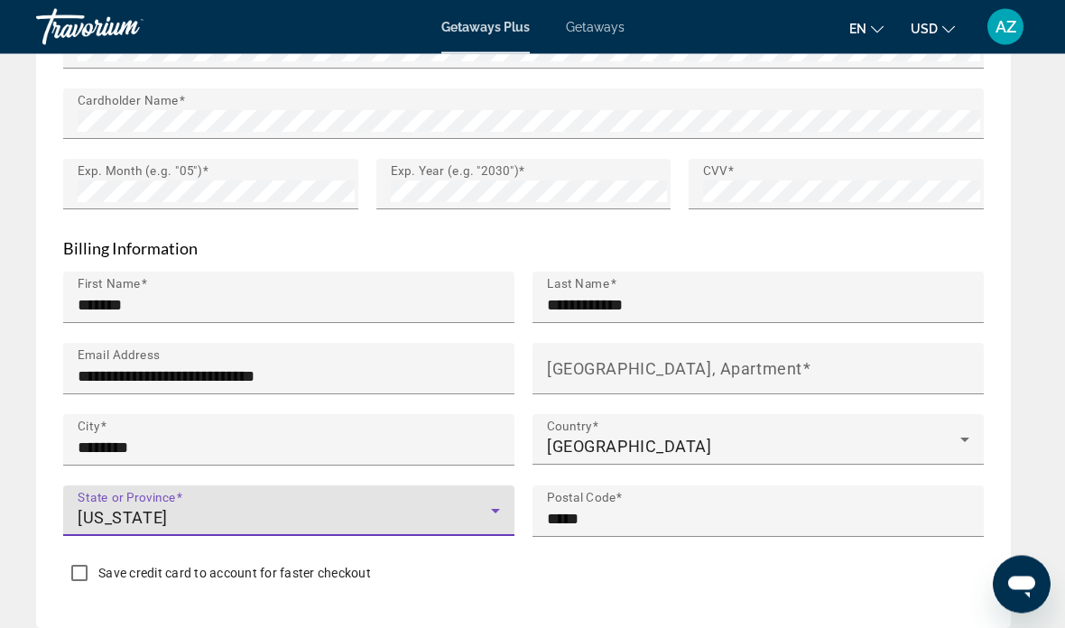
scroll to position [2124, 0]
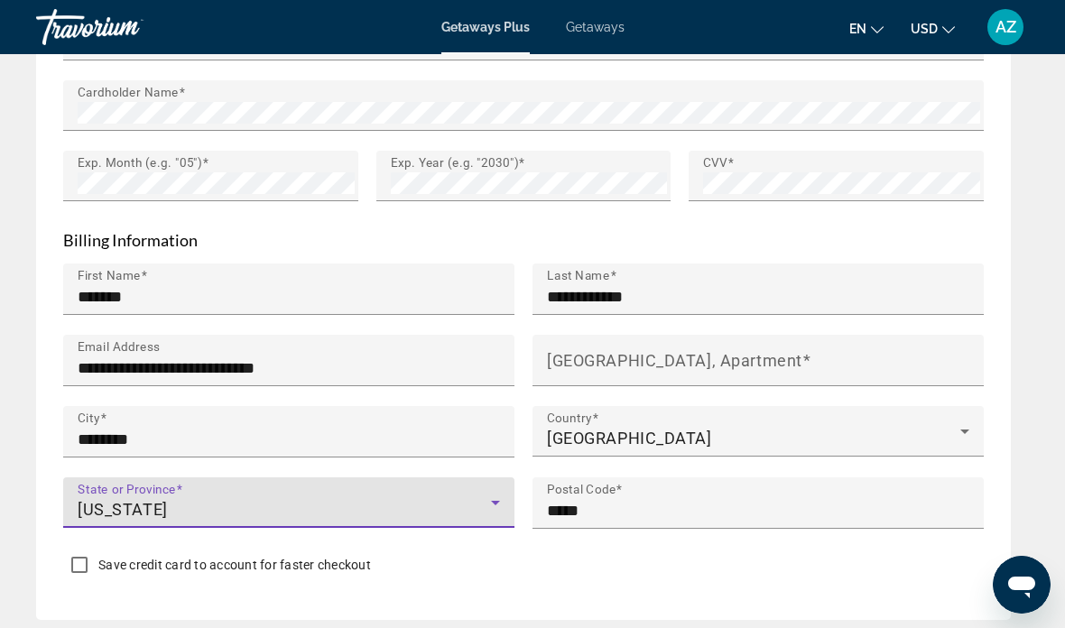
click at [793, 351] on mat-label "[GEOGRAPHIC_DATA], Apartment" at bounding box center [674, 360] width 255 height 19
click at [793, 357] on input "[GEOGRAPHIC_DATA], Apartment" at bounding box center [763, 368] width 433 height 22
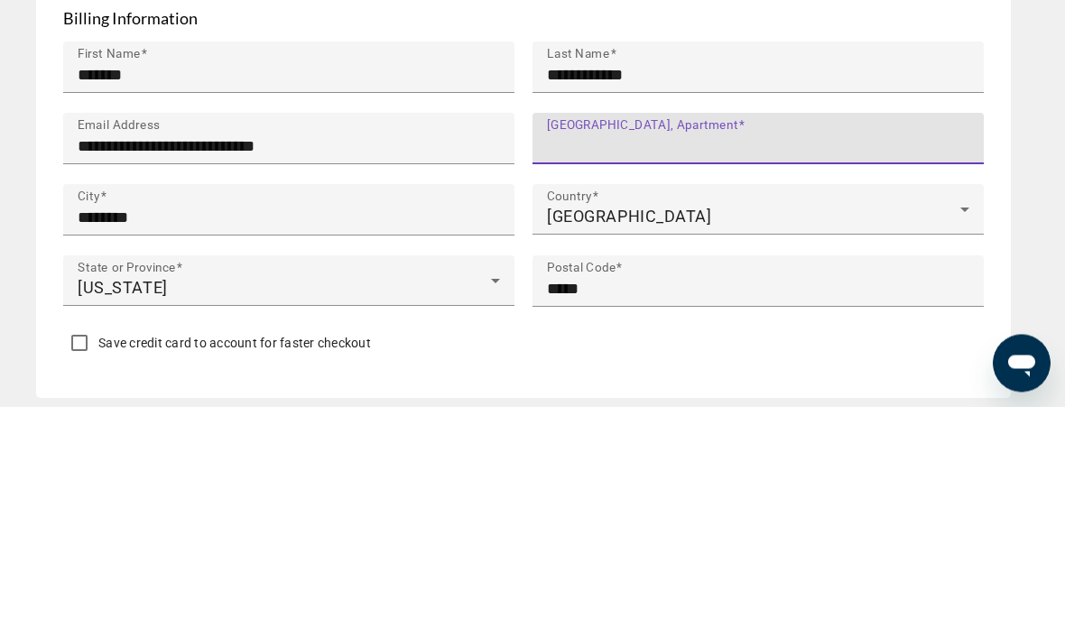
type input "**********"
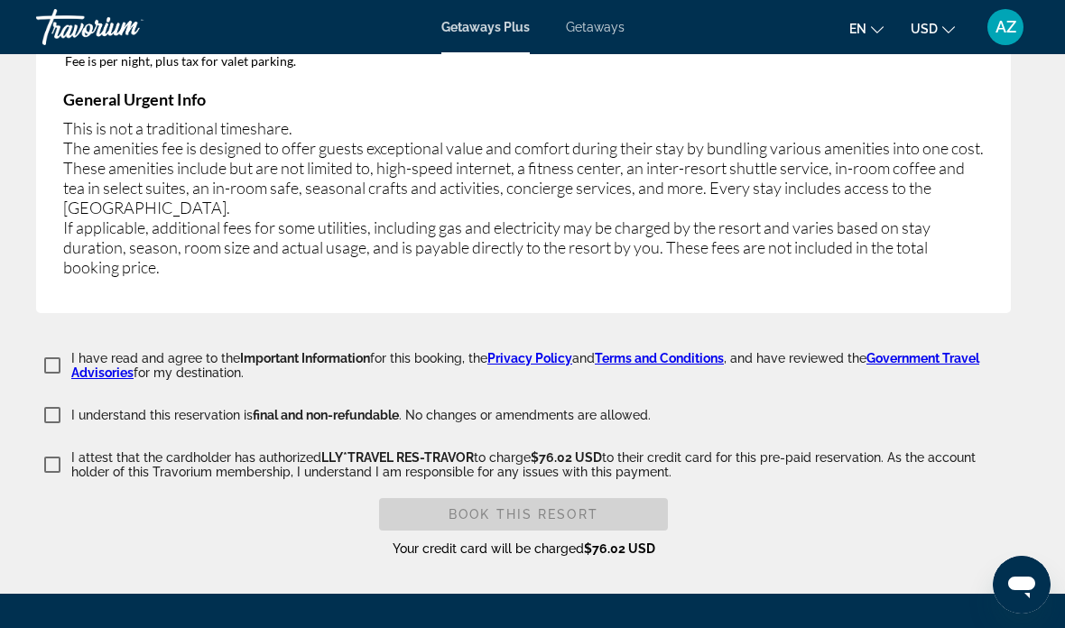
scroll to position [3437, 0]
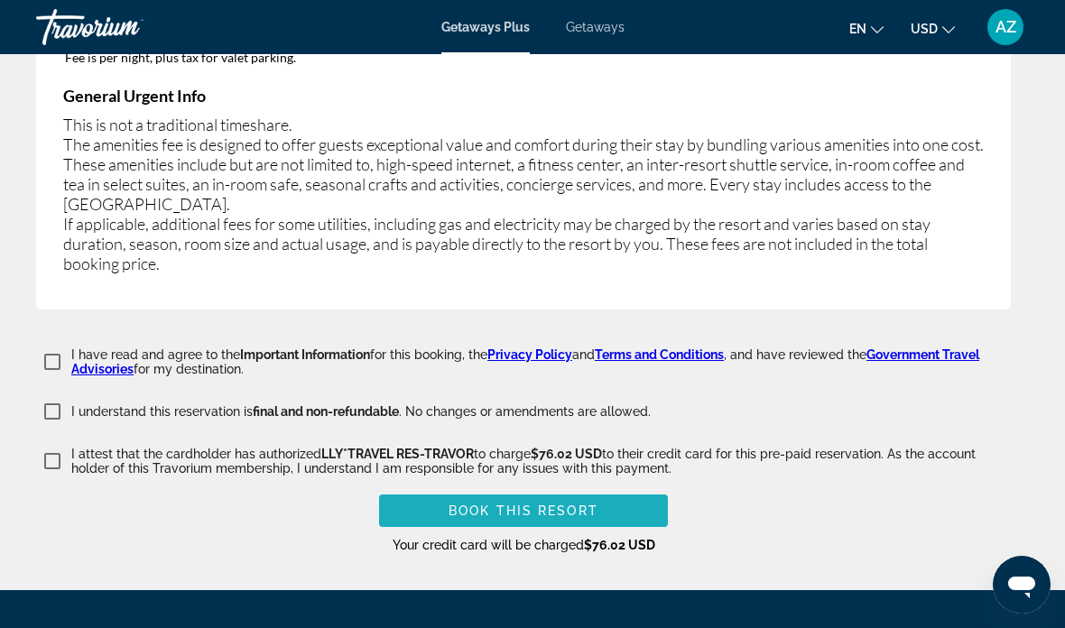
click at [611, 499] on span "Main content" at bounding box center [523, 510] width 289 height 43
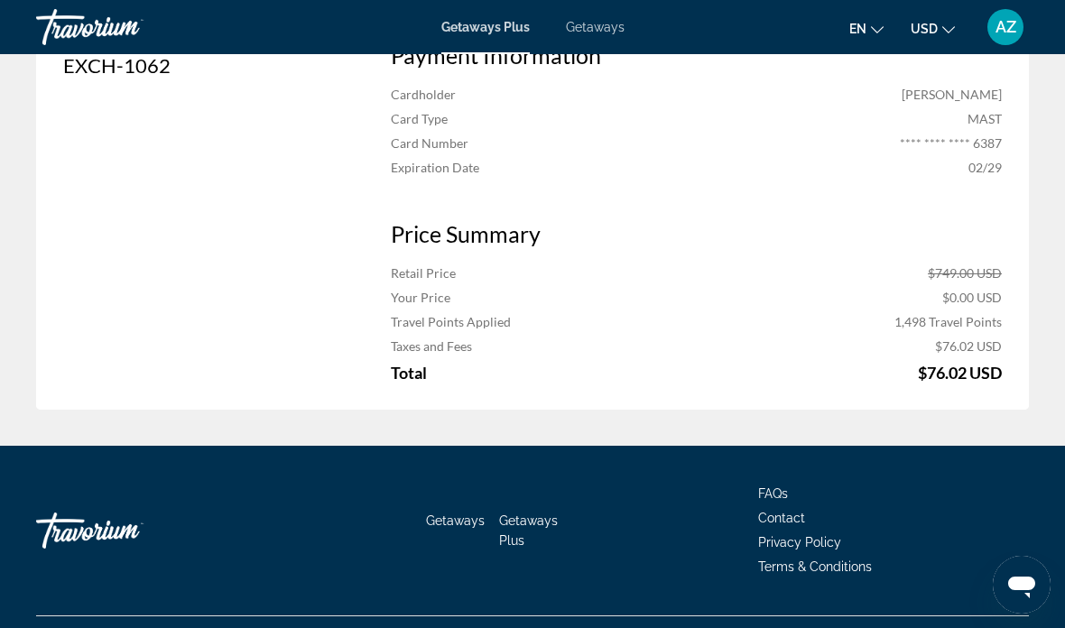
scroll to position [1267, 0]
